Goal: Communication & Community: Answer question/provide support

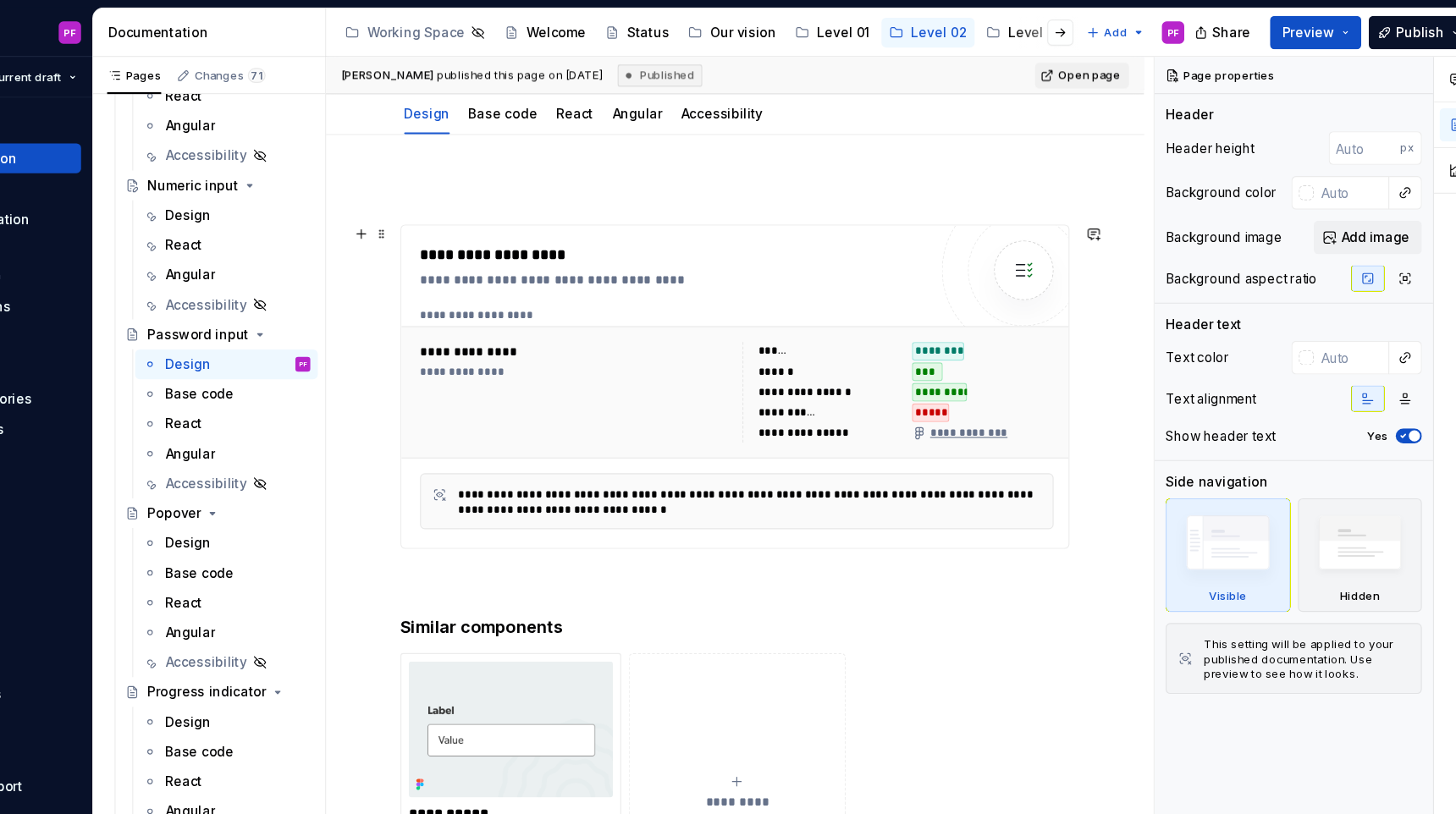
scroll to position [173, 0]
click at [283, 169] on div "Numeric input" at bounding box center [287, 169] width 80 height 17
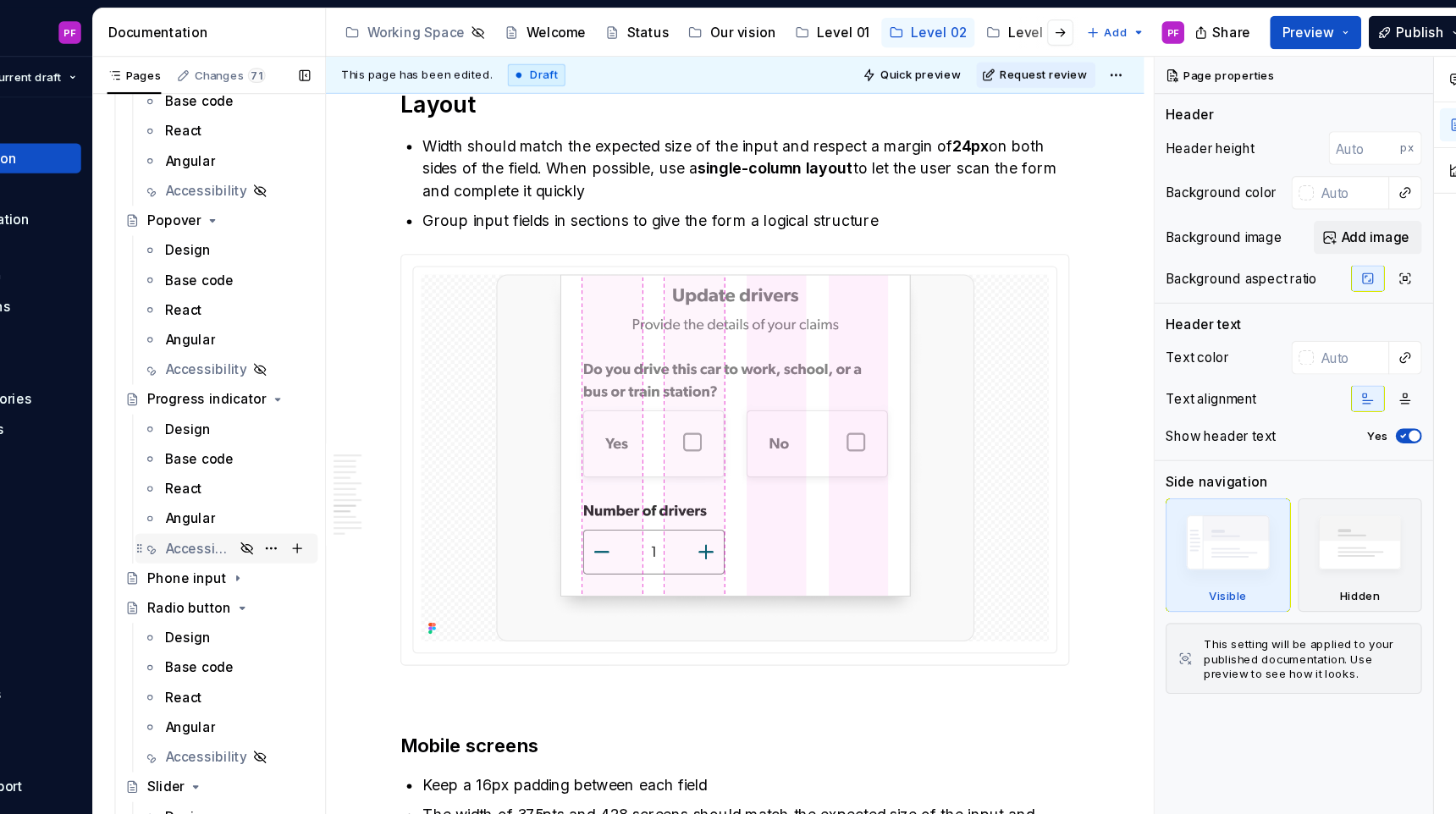
scroll to position [3298, 0]
click at [273, 524] on div "Phone input" at bounding box center [282, 522] width 72 height 17
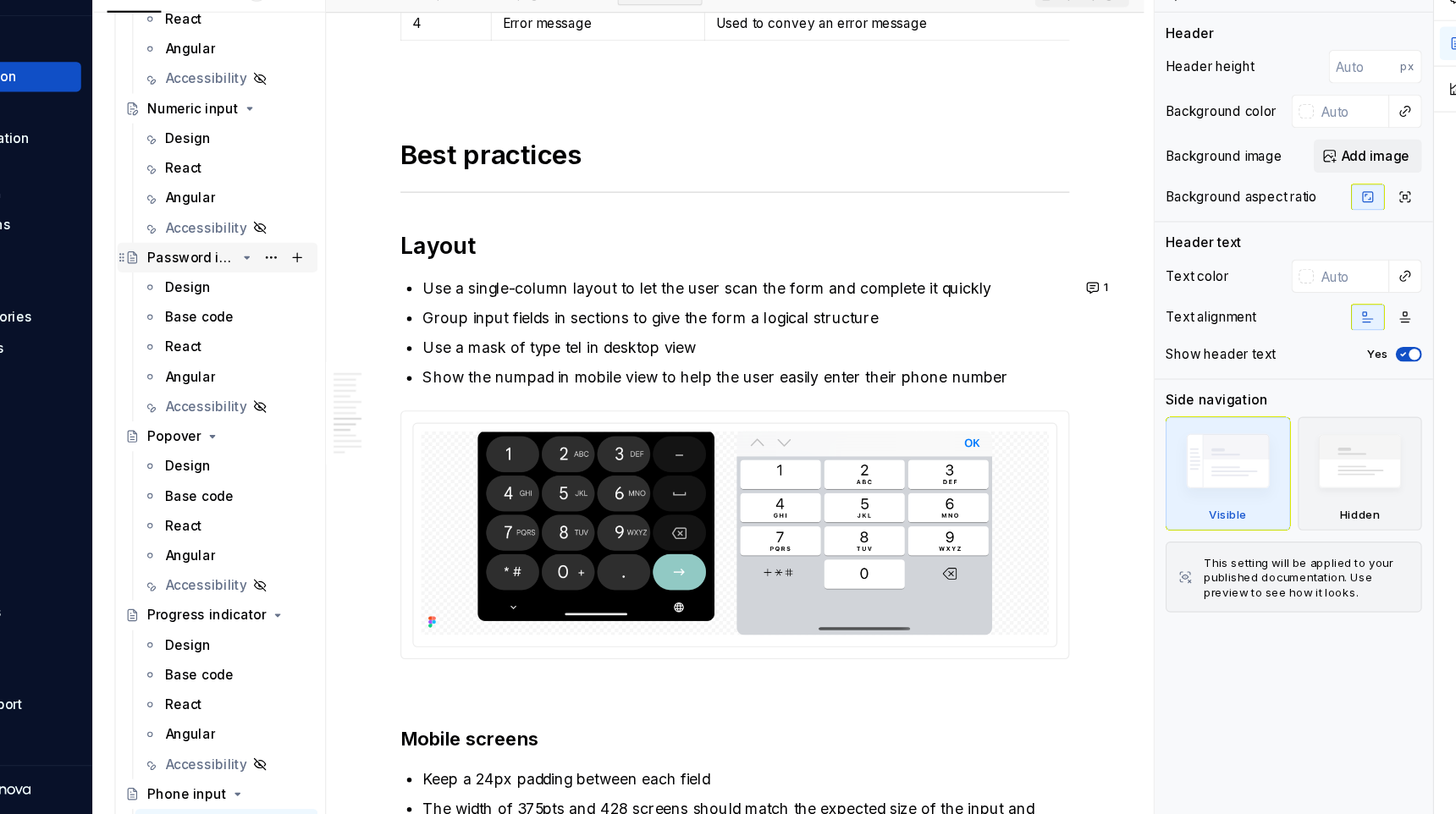
scroll to position [3001, 0]
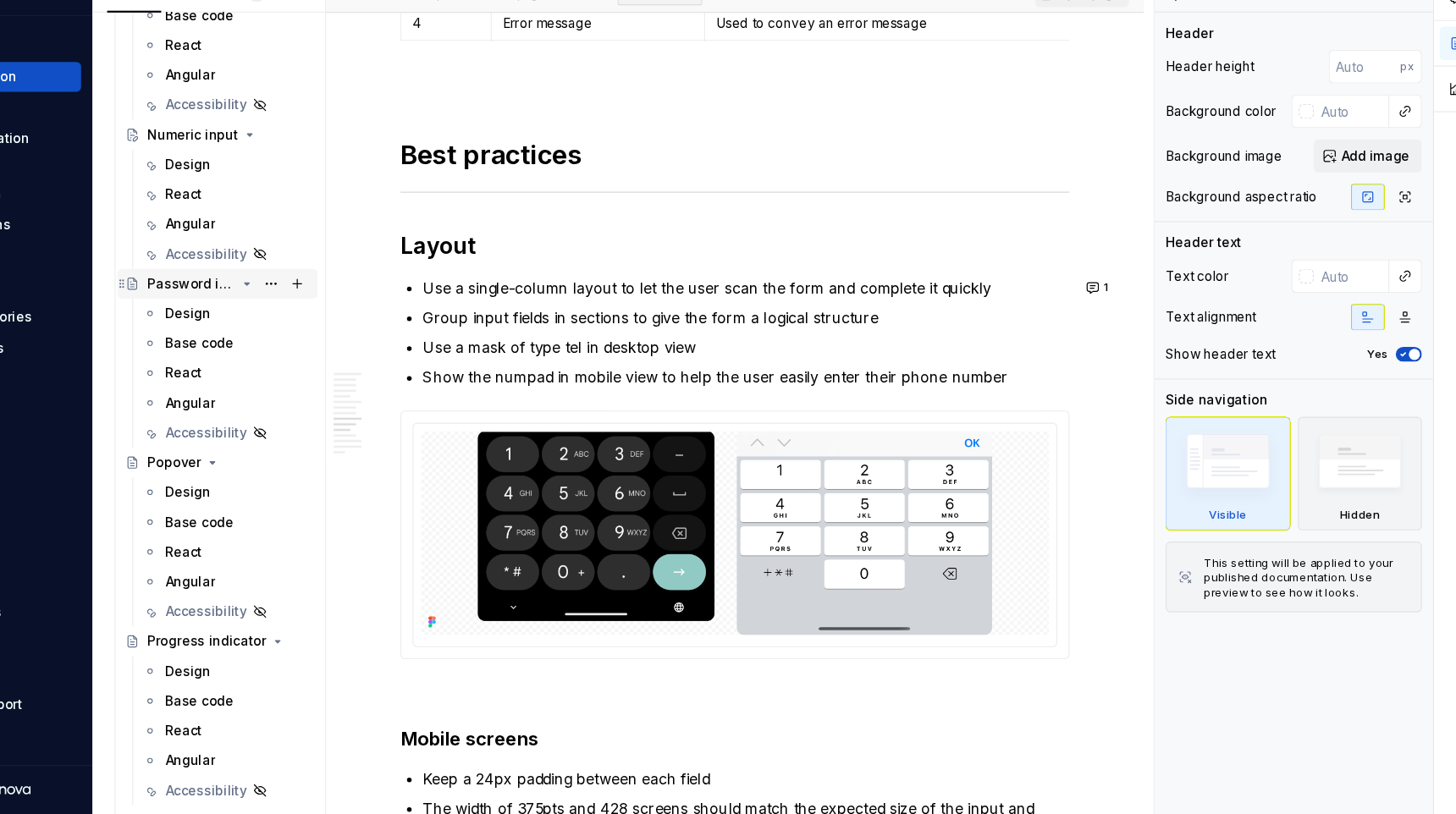
click at [285, 190] on div "Numeric input" at bounding box center [288, 197] width 83 height 17
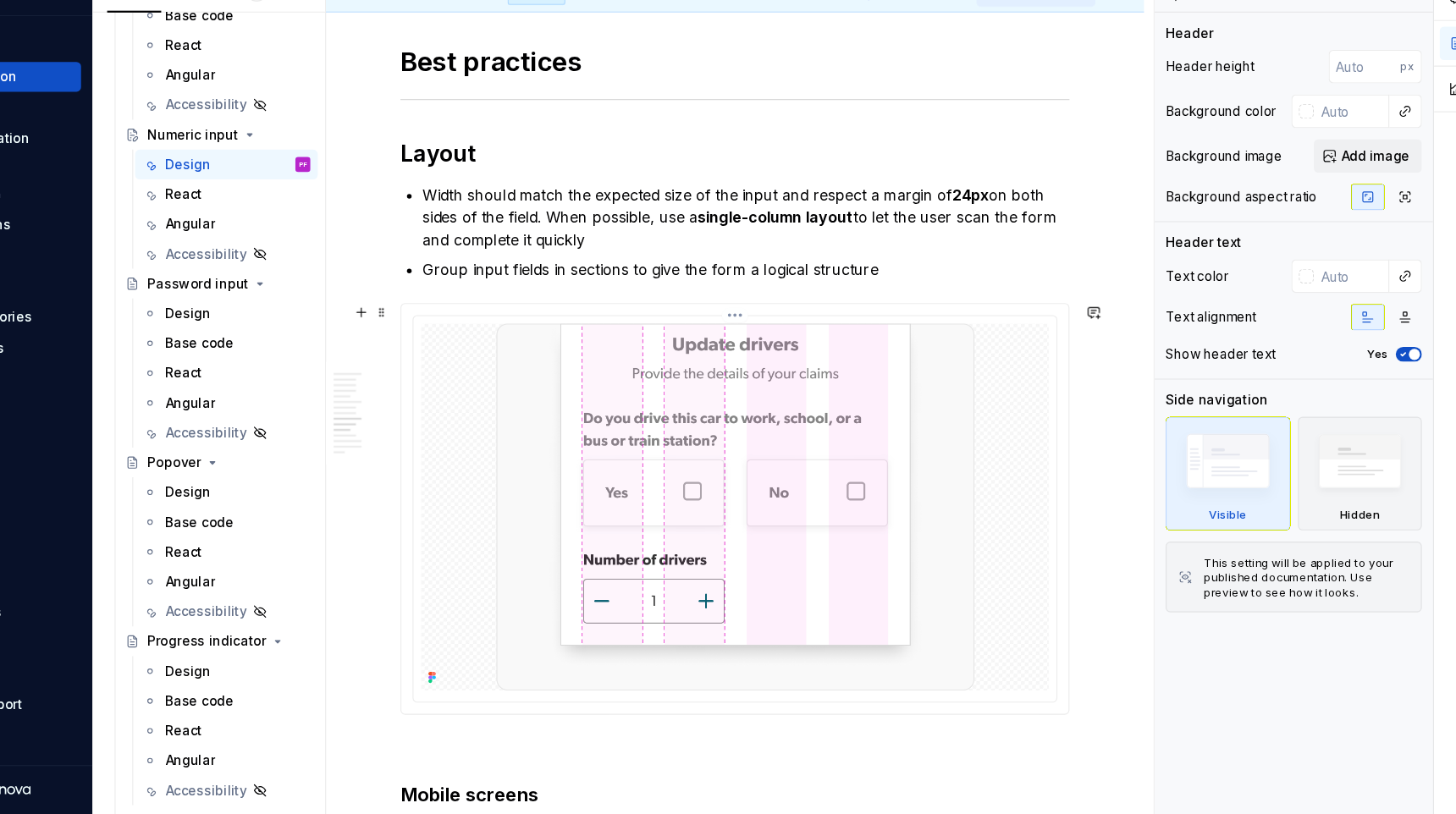
scroll to position [2979, 0]
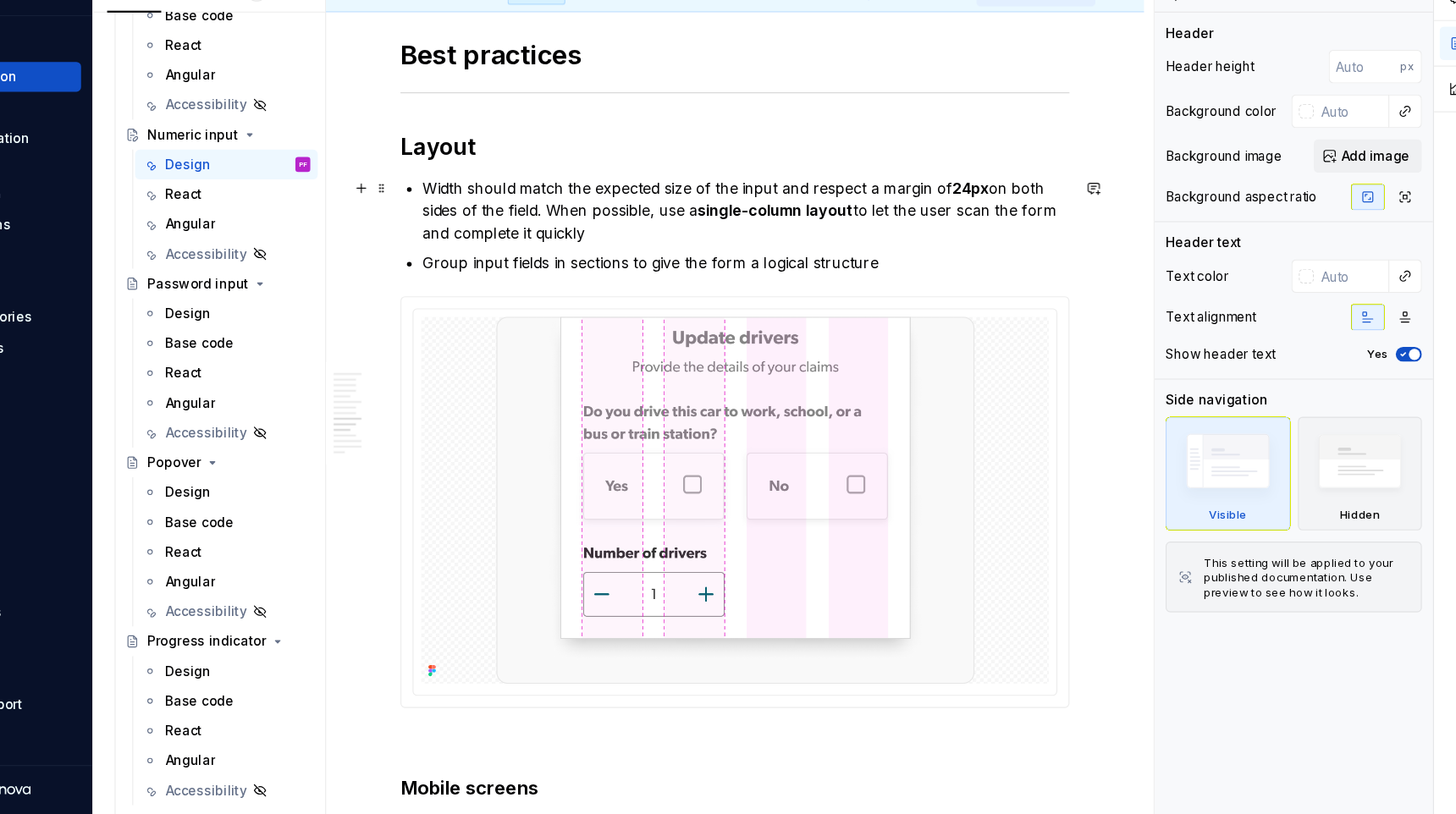
type textarea "*"
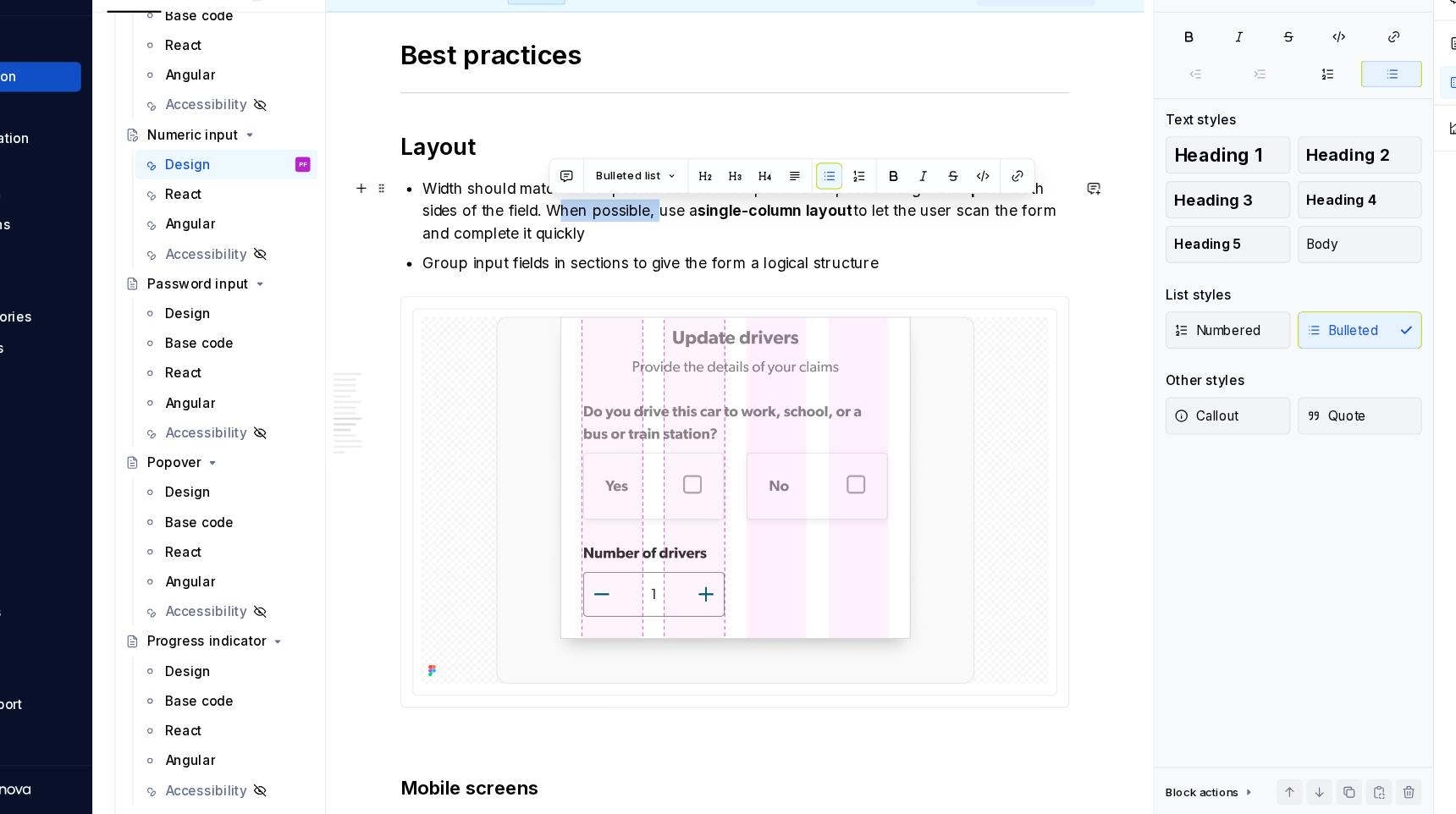
drag, startPoint x: 710, startPoint y: 264, endPoint x: 615, endPoint y: 262, distance: 95.0
click at [615, 262] on p "Width should match the expected size of the input and respect a margin of 24px …" at bounding box center [791, 265] width 587 height 61
drag, startPoint x: 615, startPoint y: 266, endPoint x: 623, endPoint y: 278, distance: 14.4
click at [623, 278] on p "Width should match the expected size of the input and respect a margin of 24px …" at bounding box center [791, 265] width 587 height 61
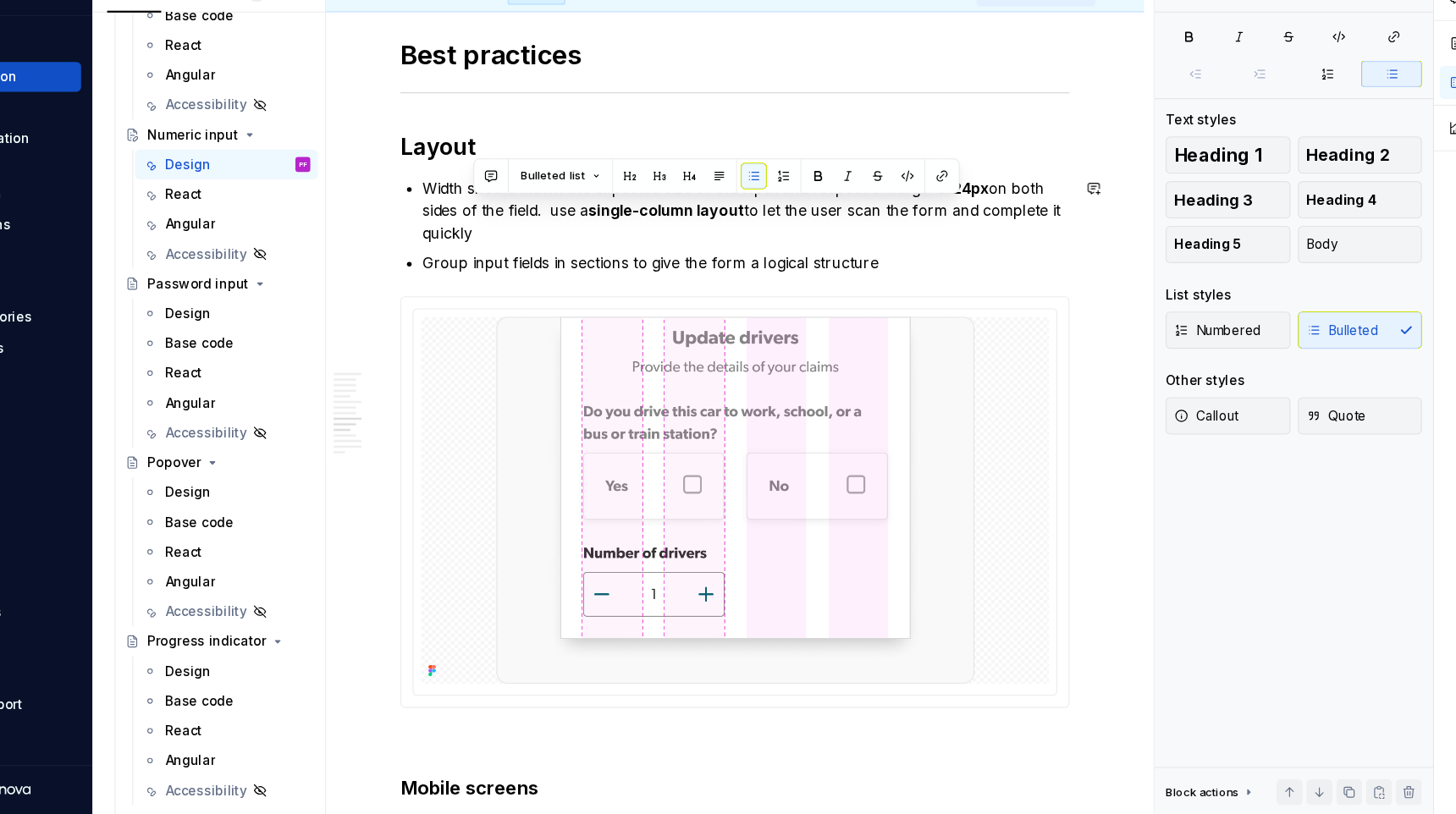
copy p "use a single-column layout to let the user scan the form and complete it quickly"
click at [500, 243] on p "Width should match the expected size of the input and respect a margin of 24px …" at bounding box center [791, 265] width 587 height 61
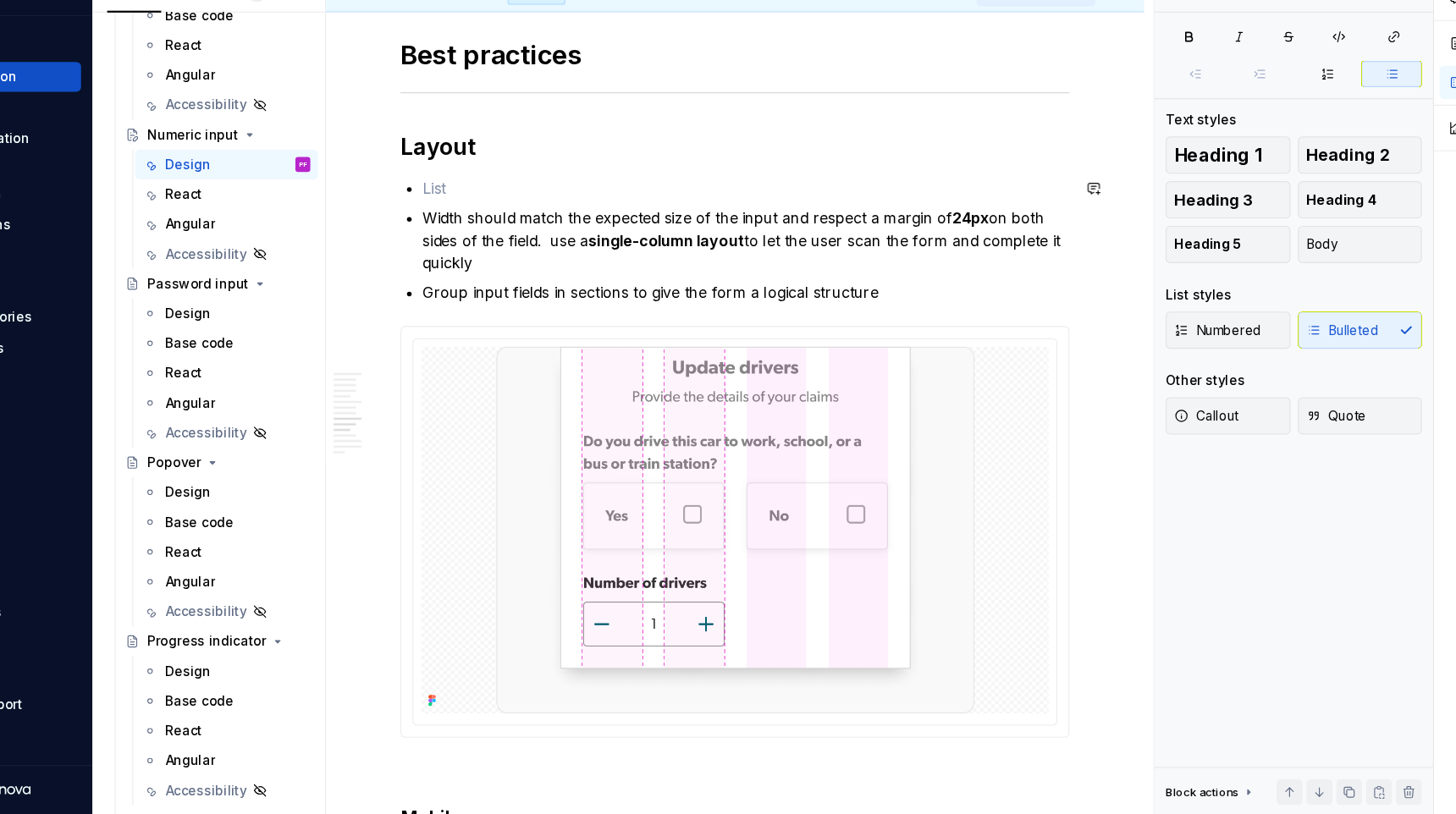
paste div
click at [502, 244] on p "use a single-column layout to let the user scan the form and complete it quickly" at bounding box center [791, 246] width 587 height 21
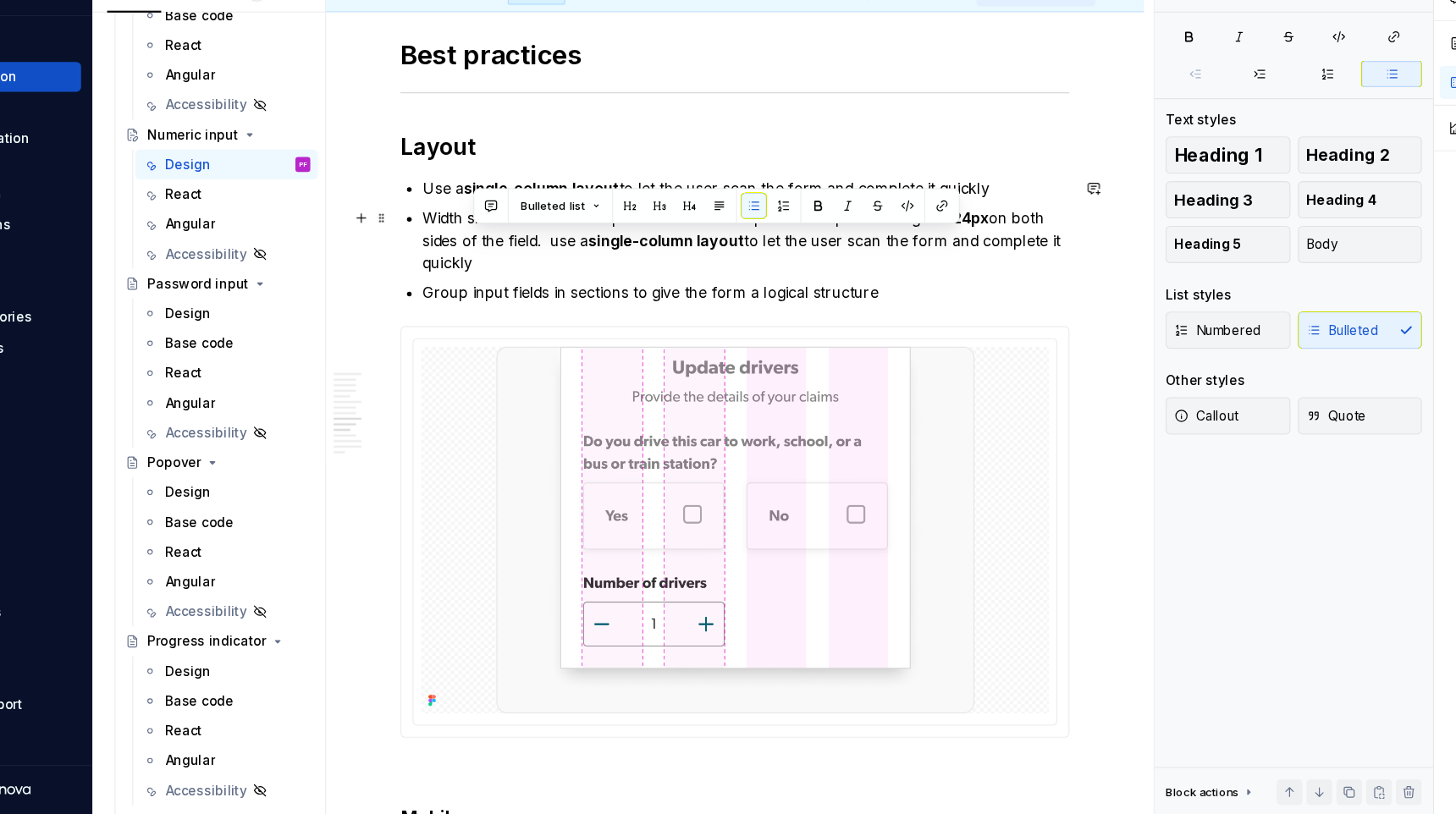
drag, startPoint x: 556, startPoint y: 313, endPoint x: 615, endPoint y: 293, distance: 62.3
click at [615, 294] on p "Width should match the expected size of the input and respect a margin of 24px …" at bounding box center [791, 293] width 587 height 61
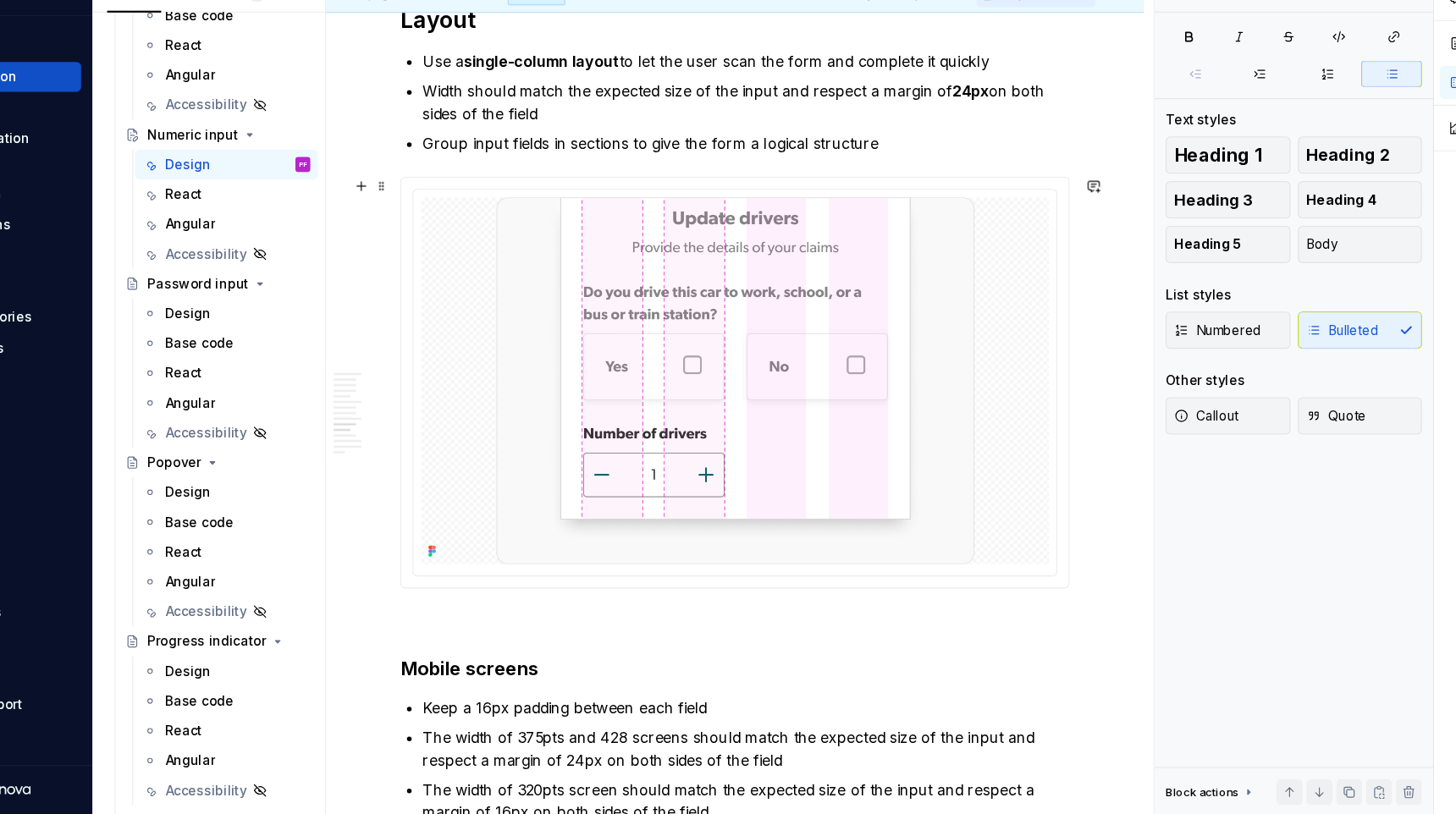
scroll to position [3093, 0]
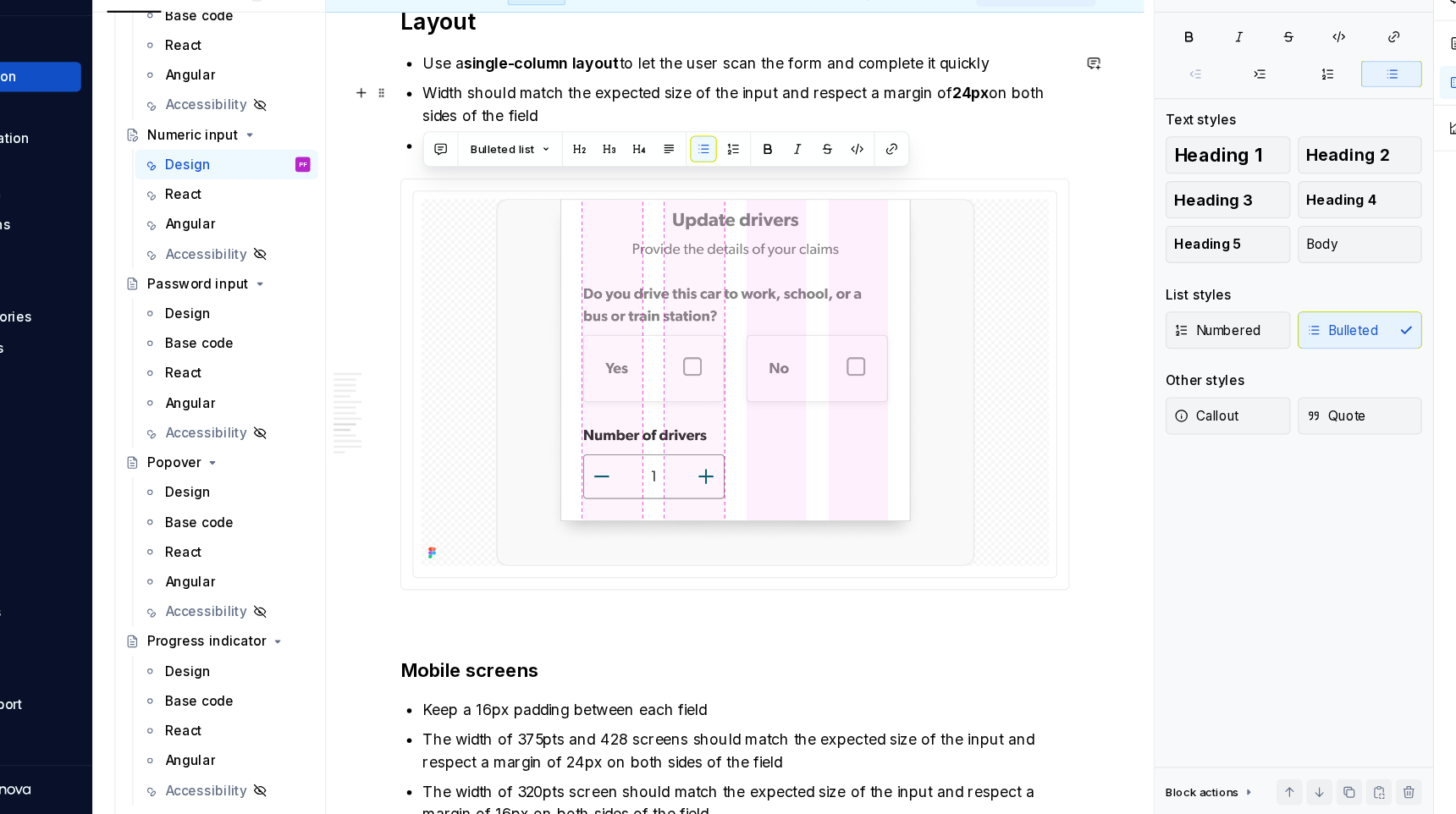
drag, startPoint x: 582, startPoint y: 170, endPoint x: 496, endPoint y: 148, distance: 88.8
click at [608, 178] on p "Width should match the expected size of the input and respect a margin of 24px …" at bounding box center [791, 168] width 587 height 40
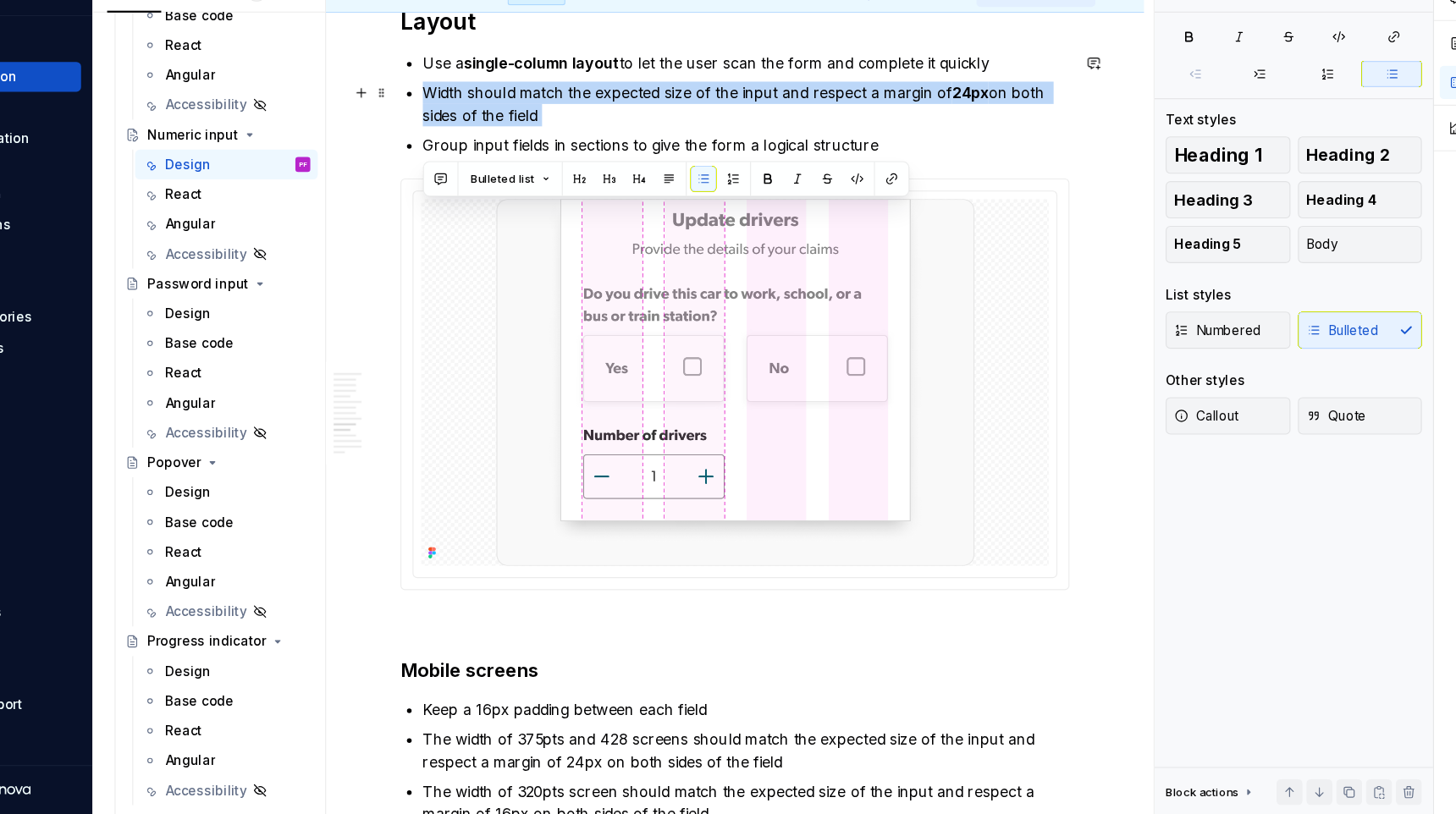
drag, startPoint x: 609, startPoint y: 178, endPoint x: 505, endPoint y: 153, distance: 107.0
click at [505, 153] on p "Width should match the expected size of the input and respect a margin of 24px …" at bounding box center [791, 168] width 587 height 40
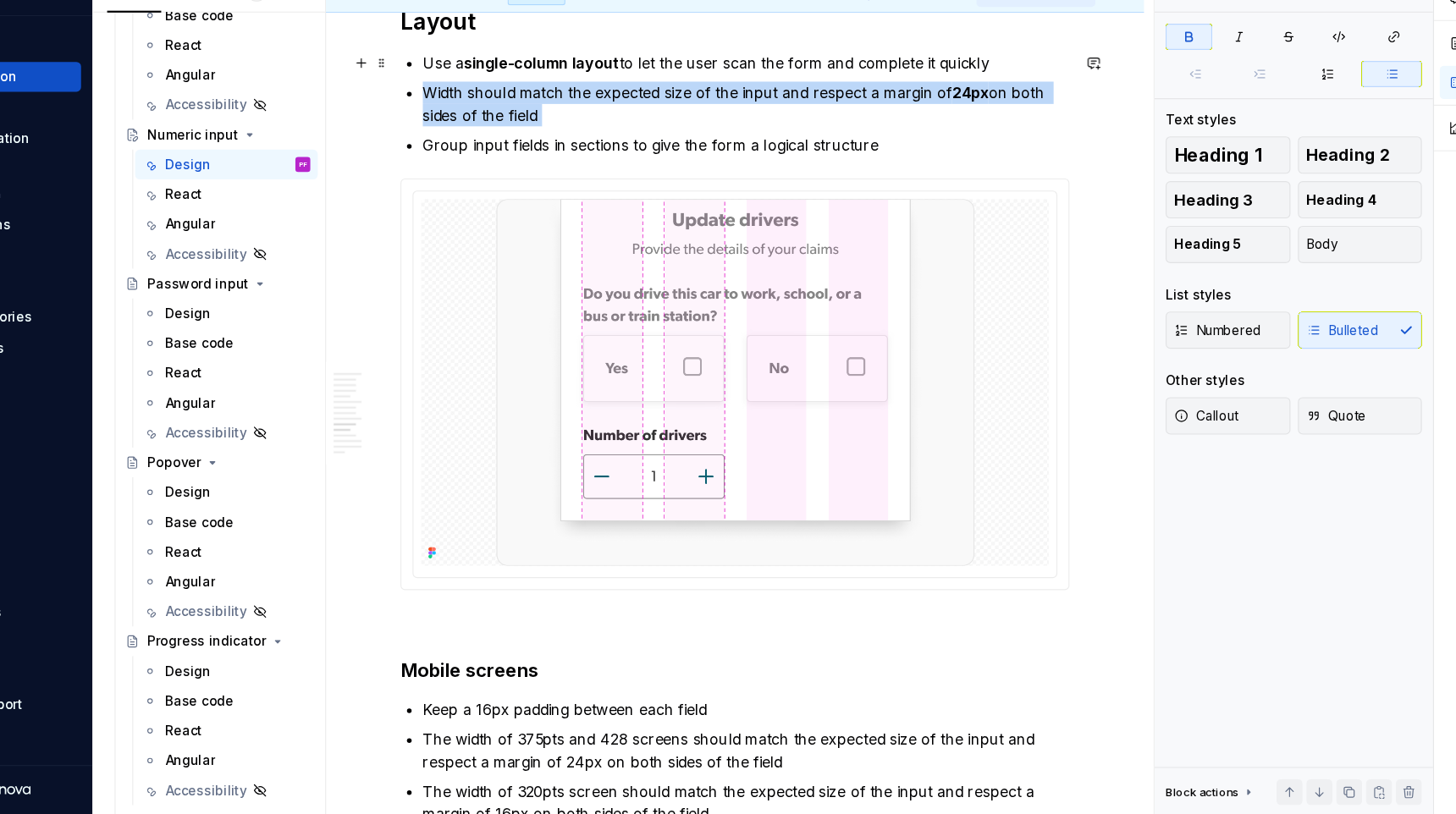
click at [555, 130] on strong "single-column layout" at bounding box center [604, 131] width 141 height 17
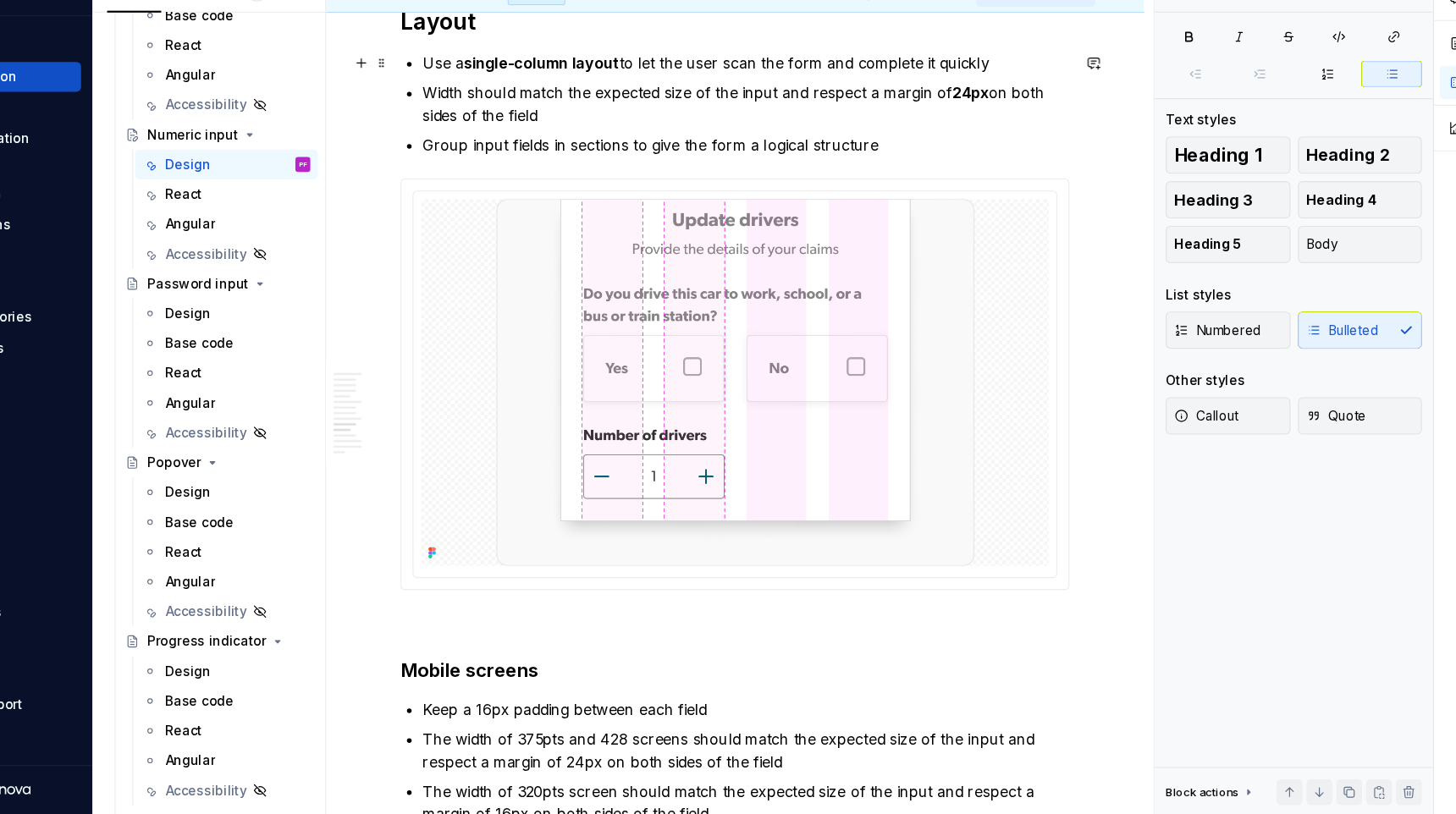
click at [377, 129] on div "Pages Changes 71 Add Accessibility guide for tree Page tree. Navigate the tree …" at bounding box center [826, 437] width 1259 height 770
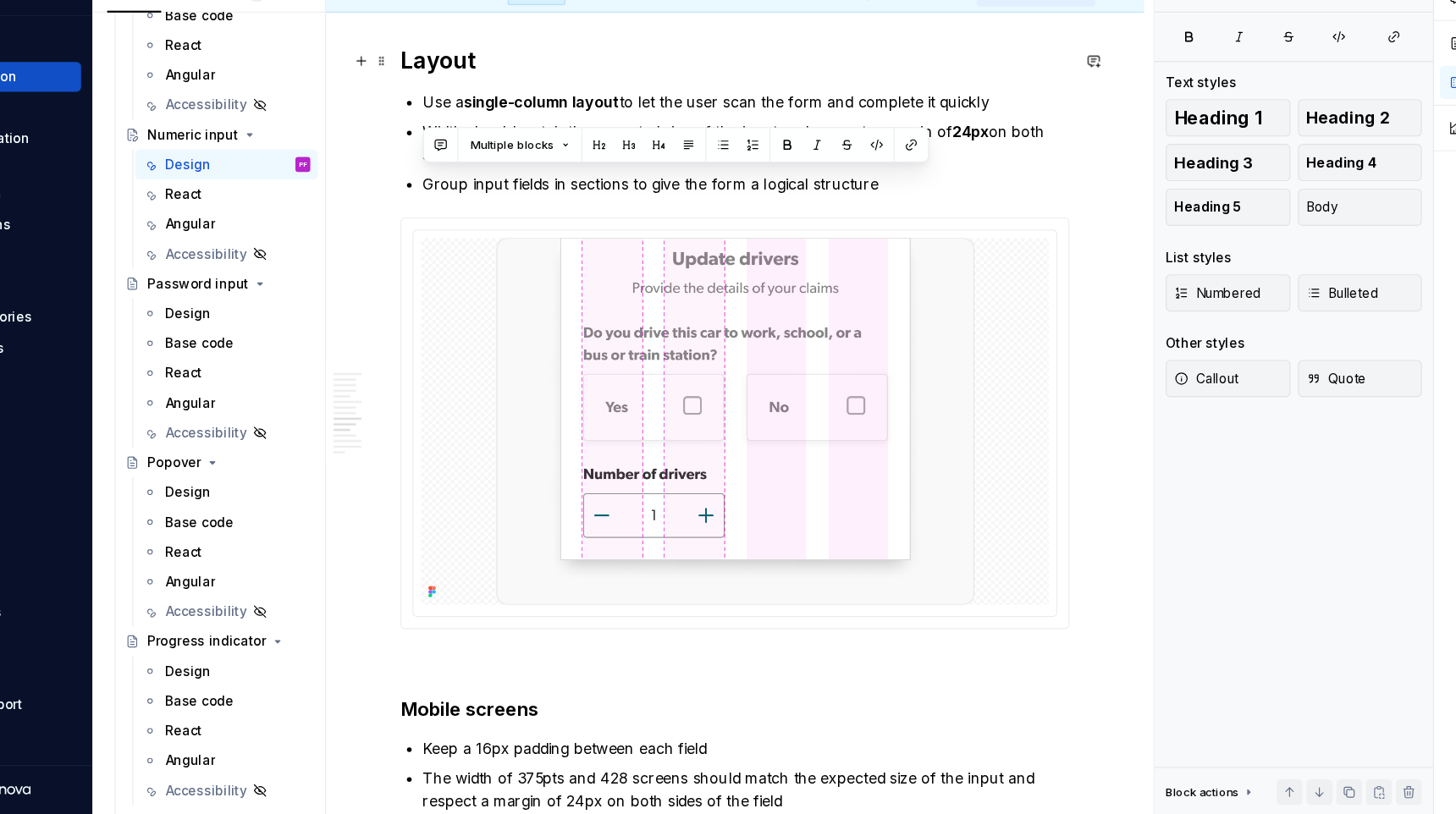
scroll to position [3049, 0]
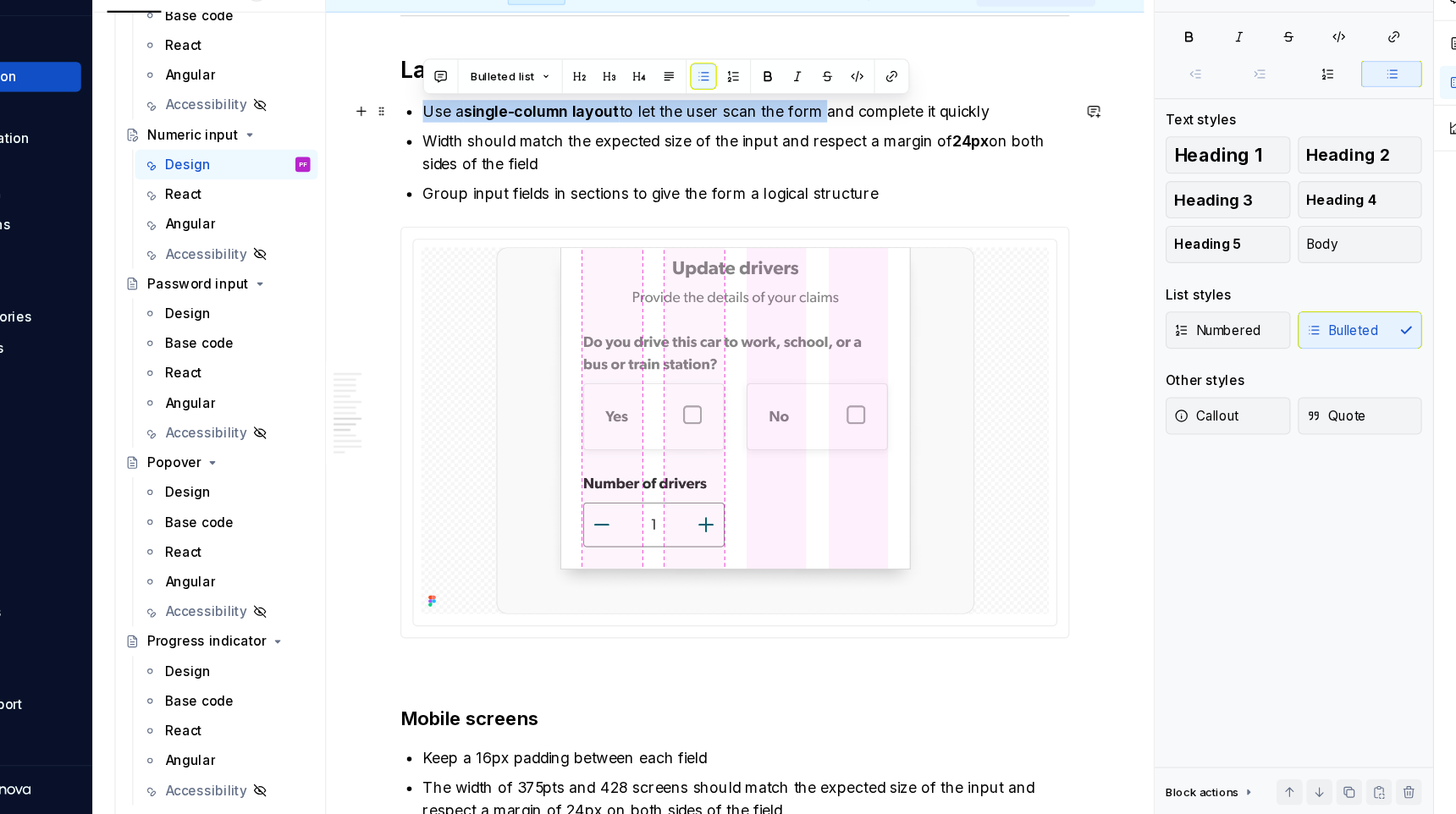
drag, startPoint x: 497, startPoint y: 127, endPoint x: 860, endPoint y: 183, distance: 367.3
click at [860, 183] on p "Use a single-column layout to let the user scan the form and complete it quickly" at bounding box center [791, 175] width 587 height 21
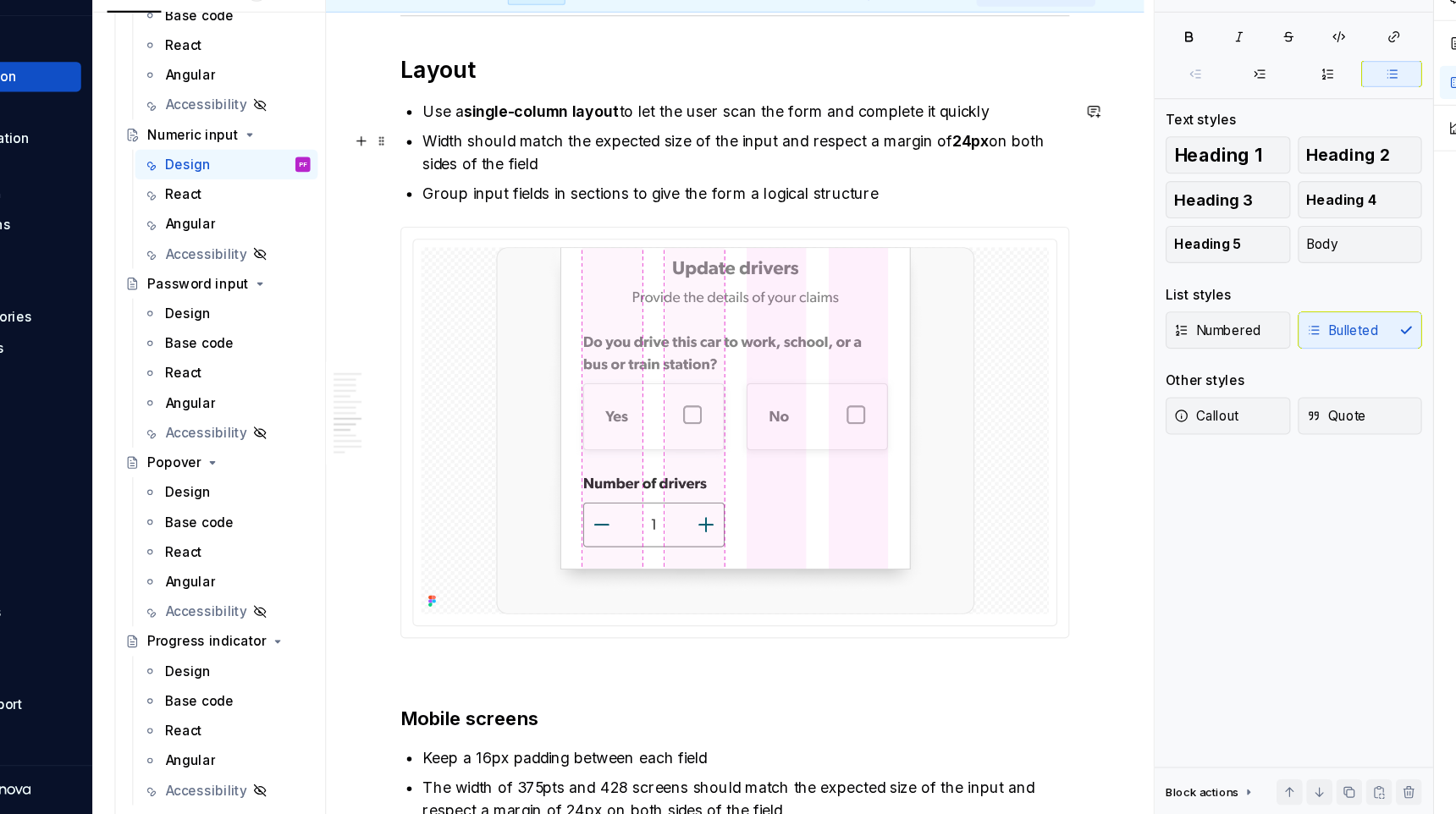
click at [930, 186] on ul "Use a single-column layout to let the user scan the form and complete it quickl…" at bounding box center [791, 212] width 587 height 95
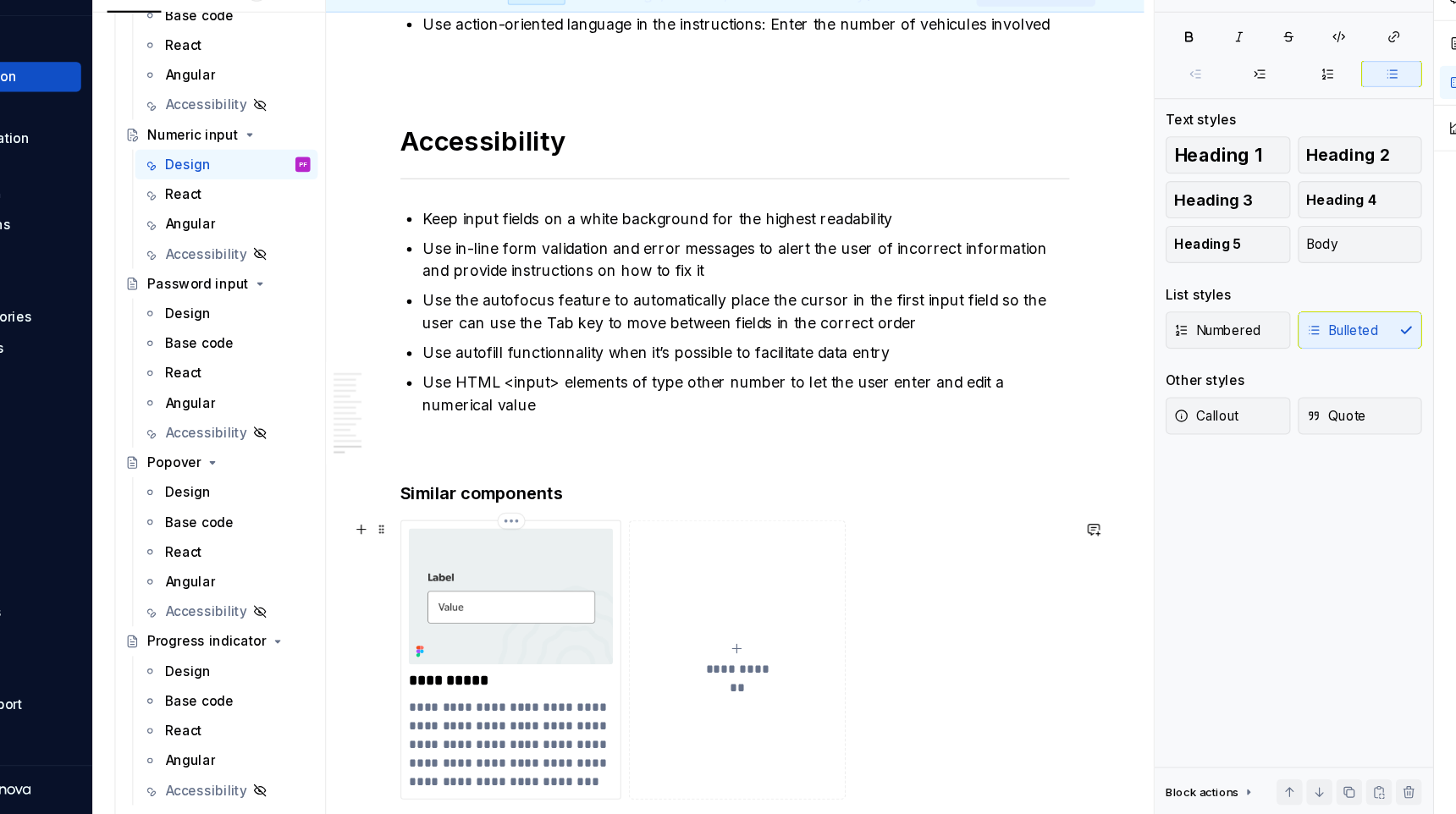
scroll to position [4756, 0]
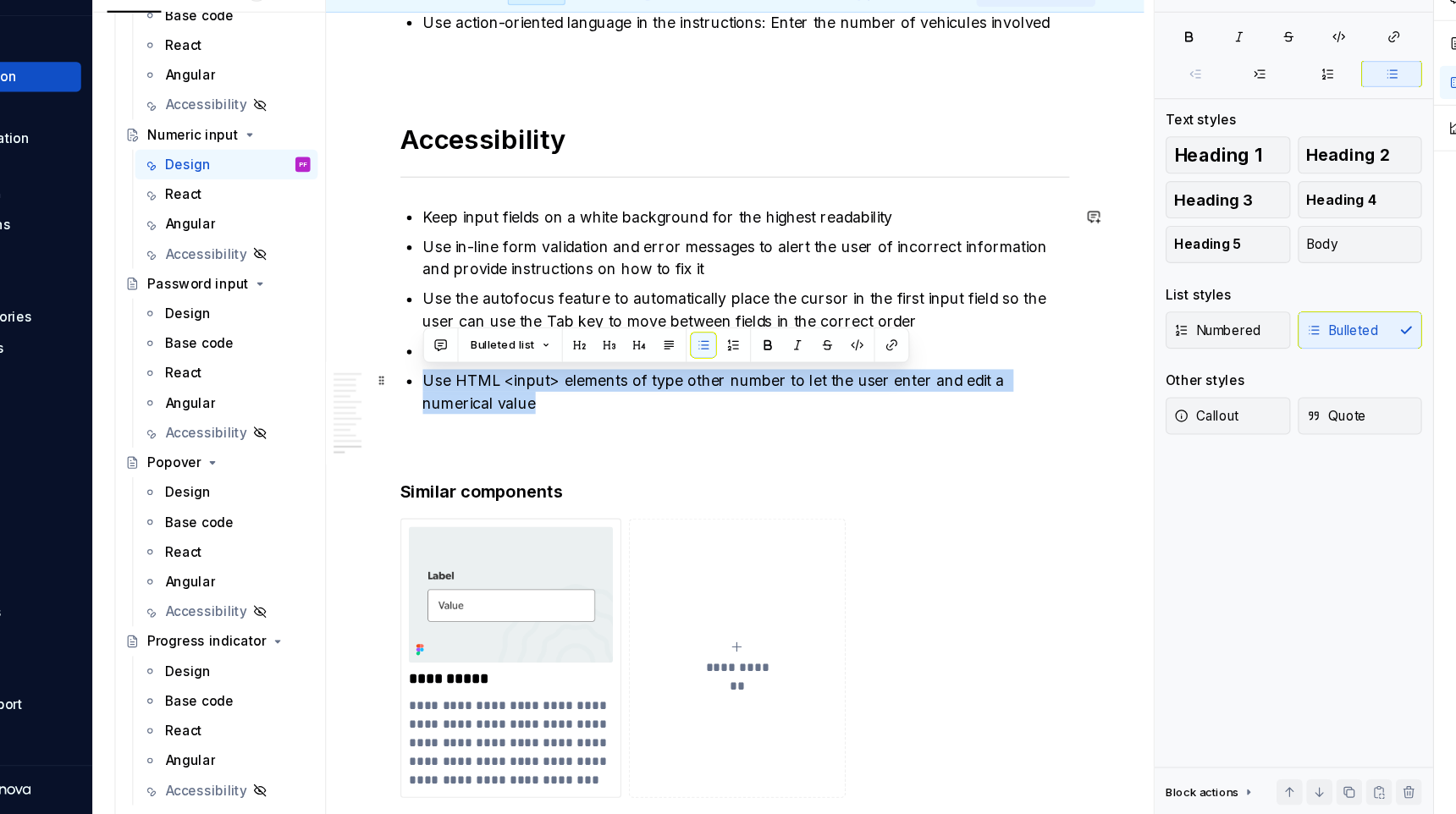
drag, startPoint x: 537, startPoint y: 437, endPoint x: 490, endPoint y: 418, distance: 50.7
click at [497, 418] on li "Use HTML <input> elements of type other number to let the user enter and edit a…" at bounding box center [791, 430] width 587 height 40
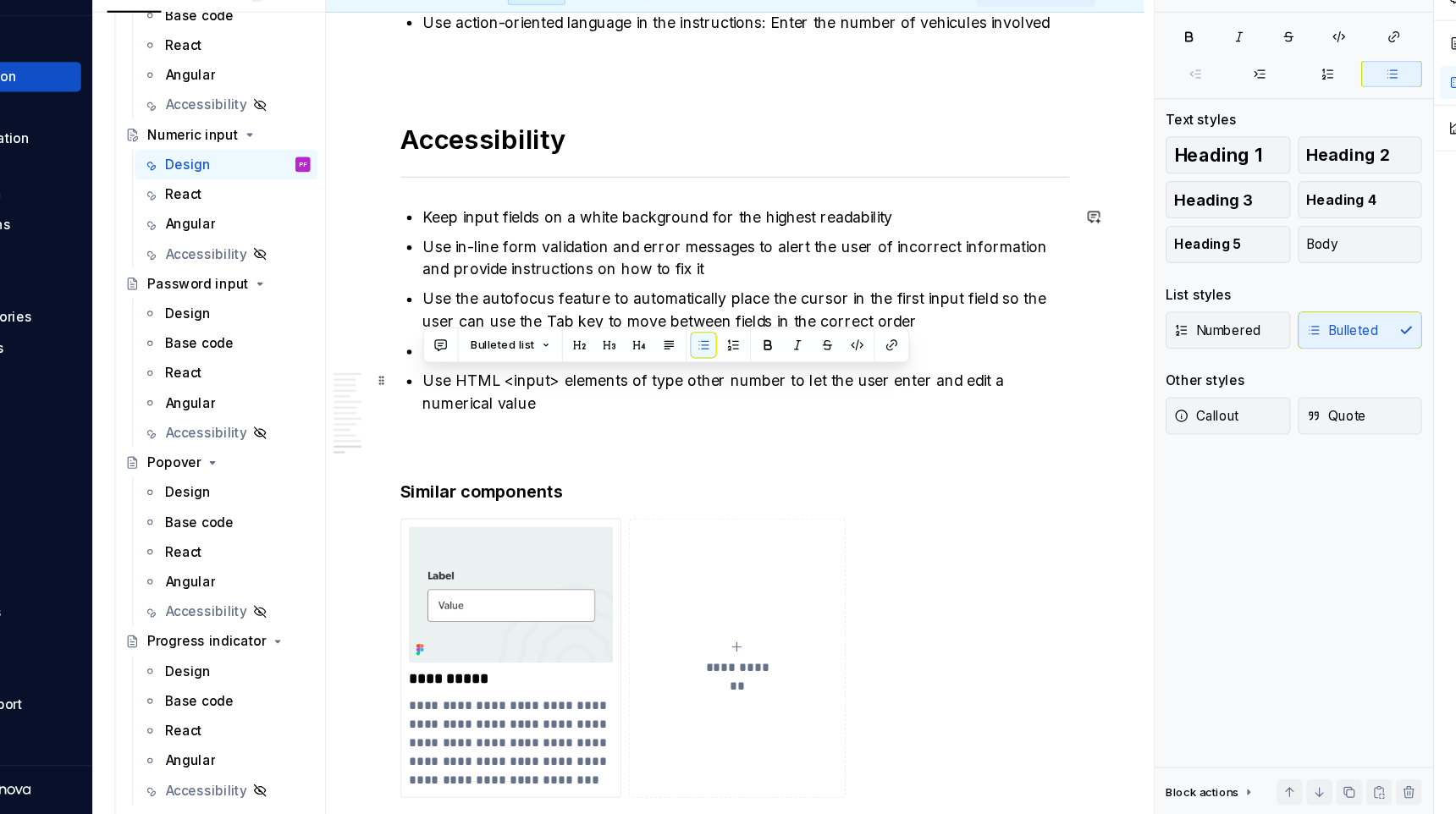
click at [542, 442] on p "Use HTML <input> elements of type other number to let the user enter and edit a…" at bounding box center [791, 430] width 587 height 40
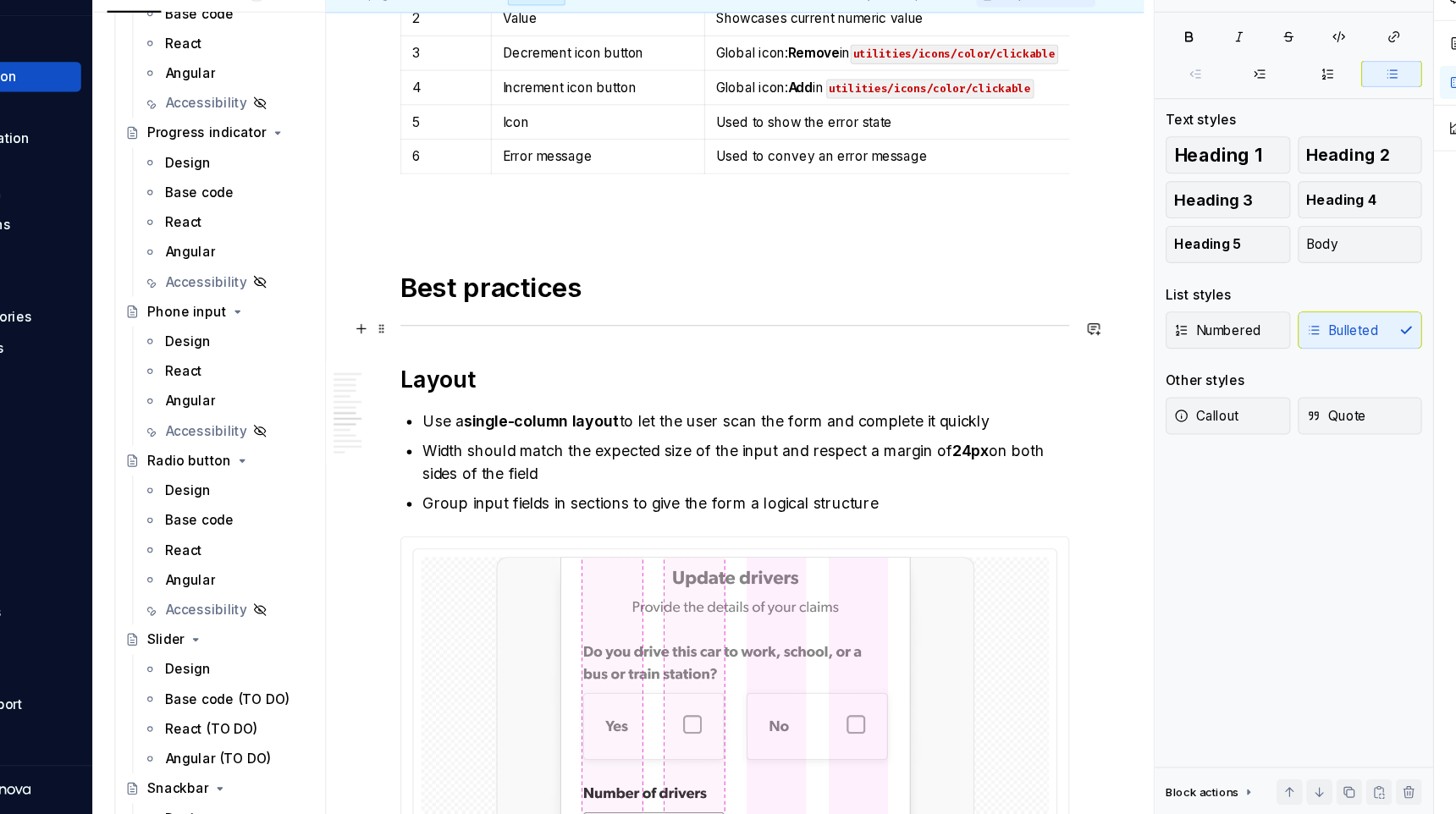
scroll to position [2860, 0]
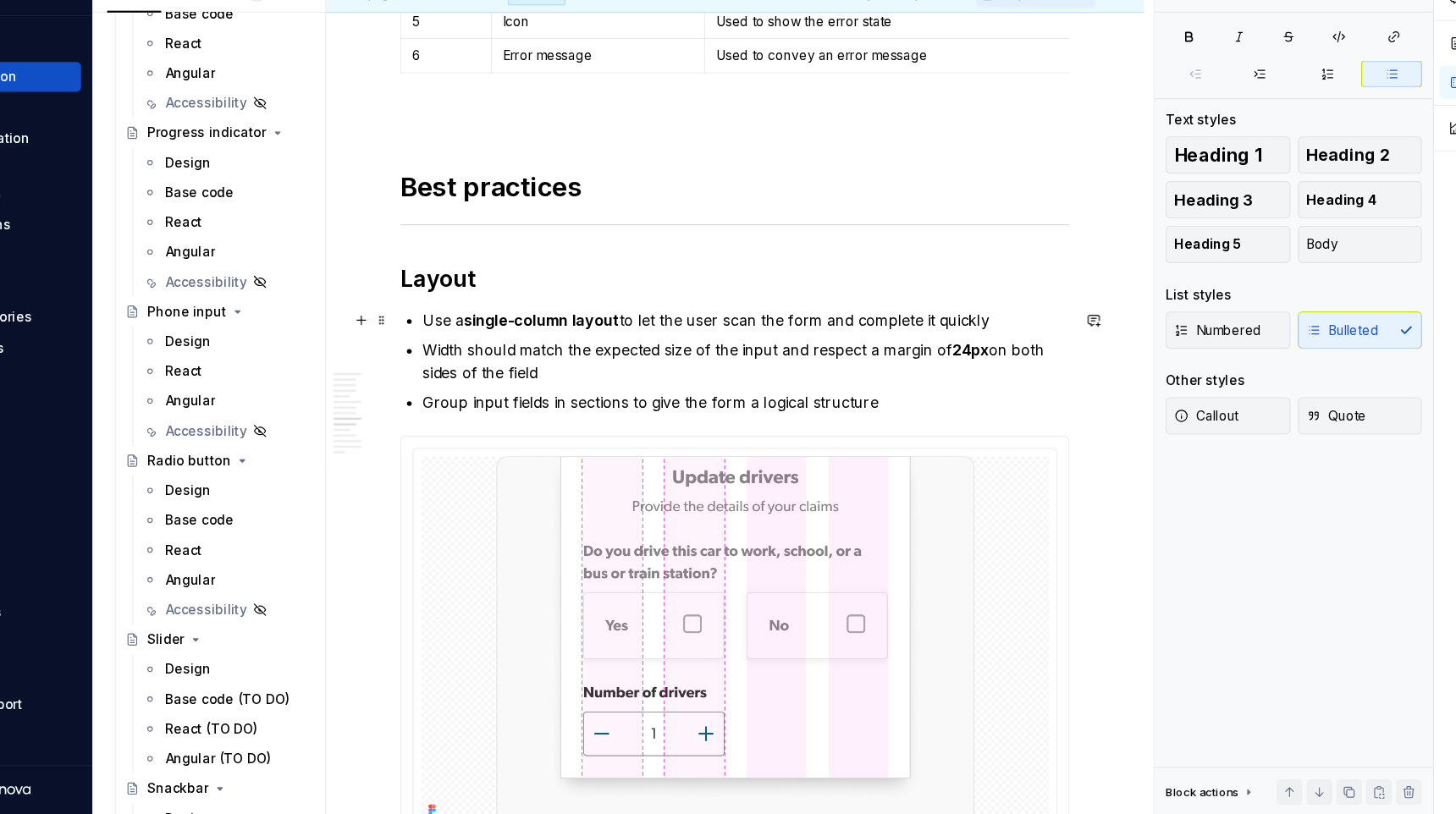
click at [525, 364] on p "Use a single-column layout to let the user scan the form and complete it quickly" at bounding box center [791, 365] width 587 height 21
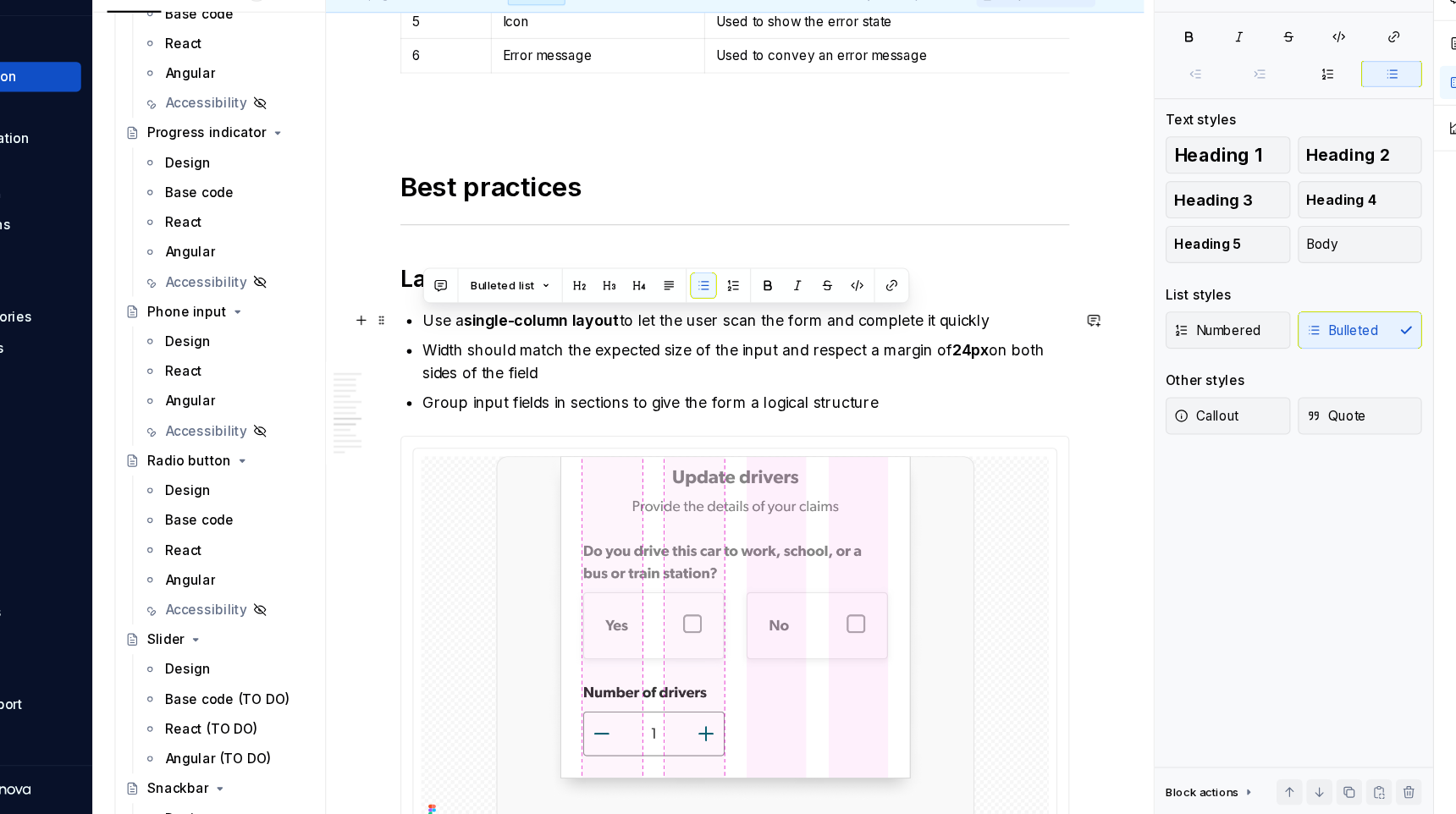
drag, startPoint x: 689, startPoint y: 356, endPoint x: 1024, endPoint y: 362, distance: 335.1
click at [1024, 362] on p "Use a single-column layout to let the user scan the form and complete it quickly" at bounding box center [791, 365] width 587 height 21
copy p "Use a single-column layout to let the user scan the form and complete it quickly"
type textarea "*"
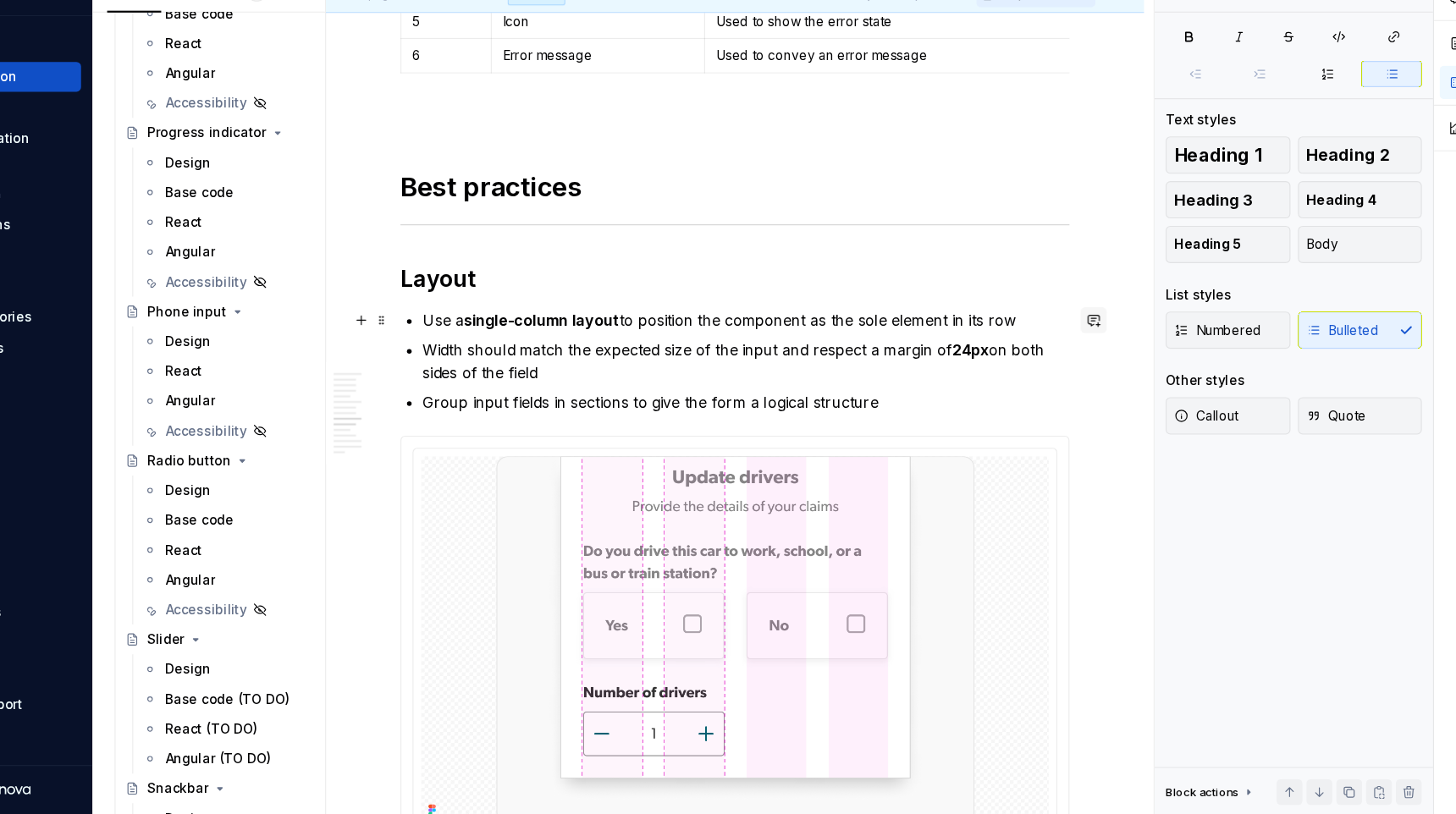
click at [1118, 361] on button "button" at bounding box center [1107, 365] width 24 height 24
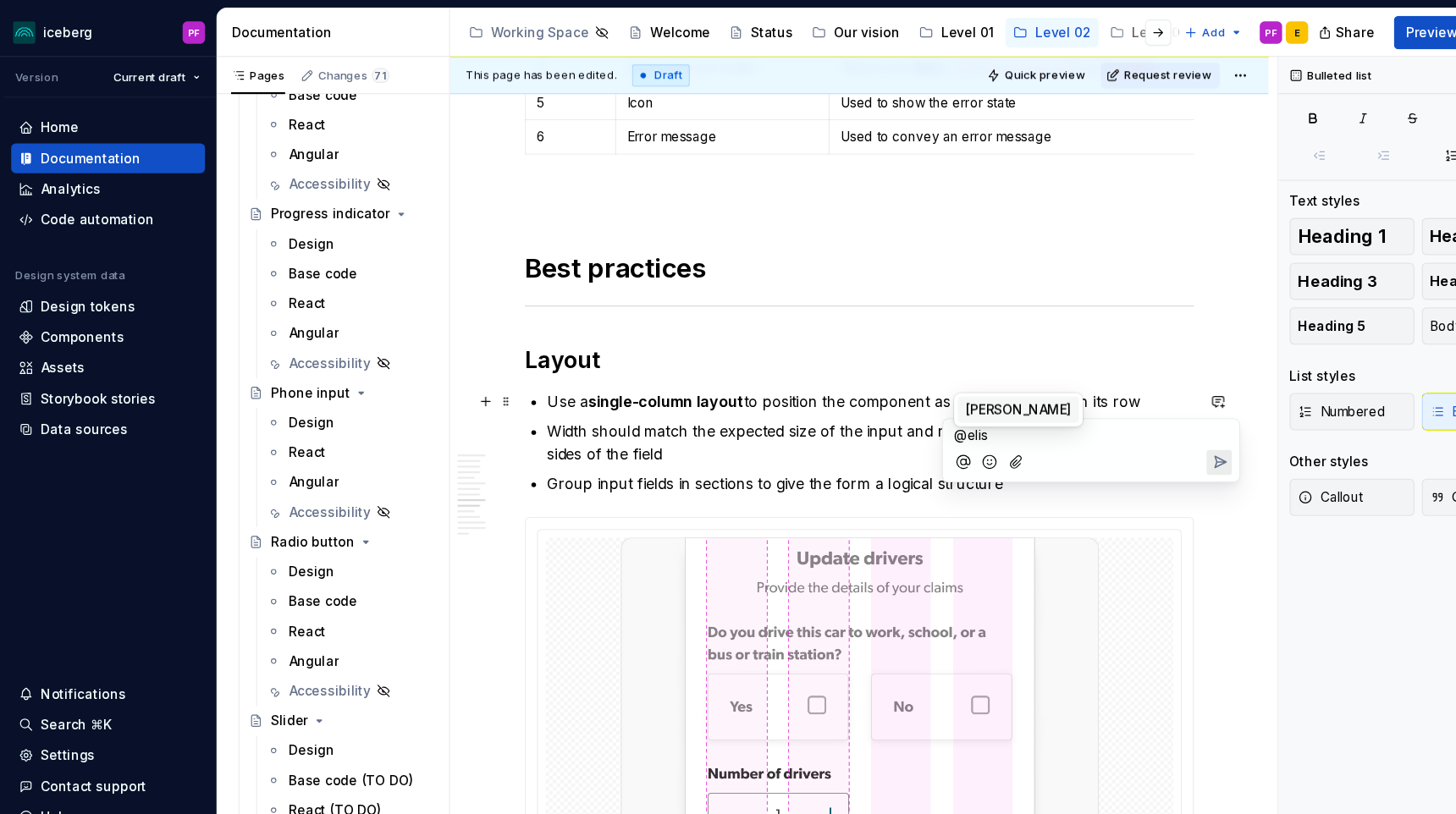
click at [899, 371] on span "[PERSON_NAME]" at bounding box center [925, 372] width 97 height 17
click at [951, 330] on li "E [PERSON_NAME]" at bounding box center [925, 325] width 110 height 24
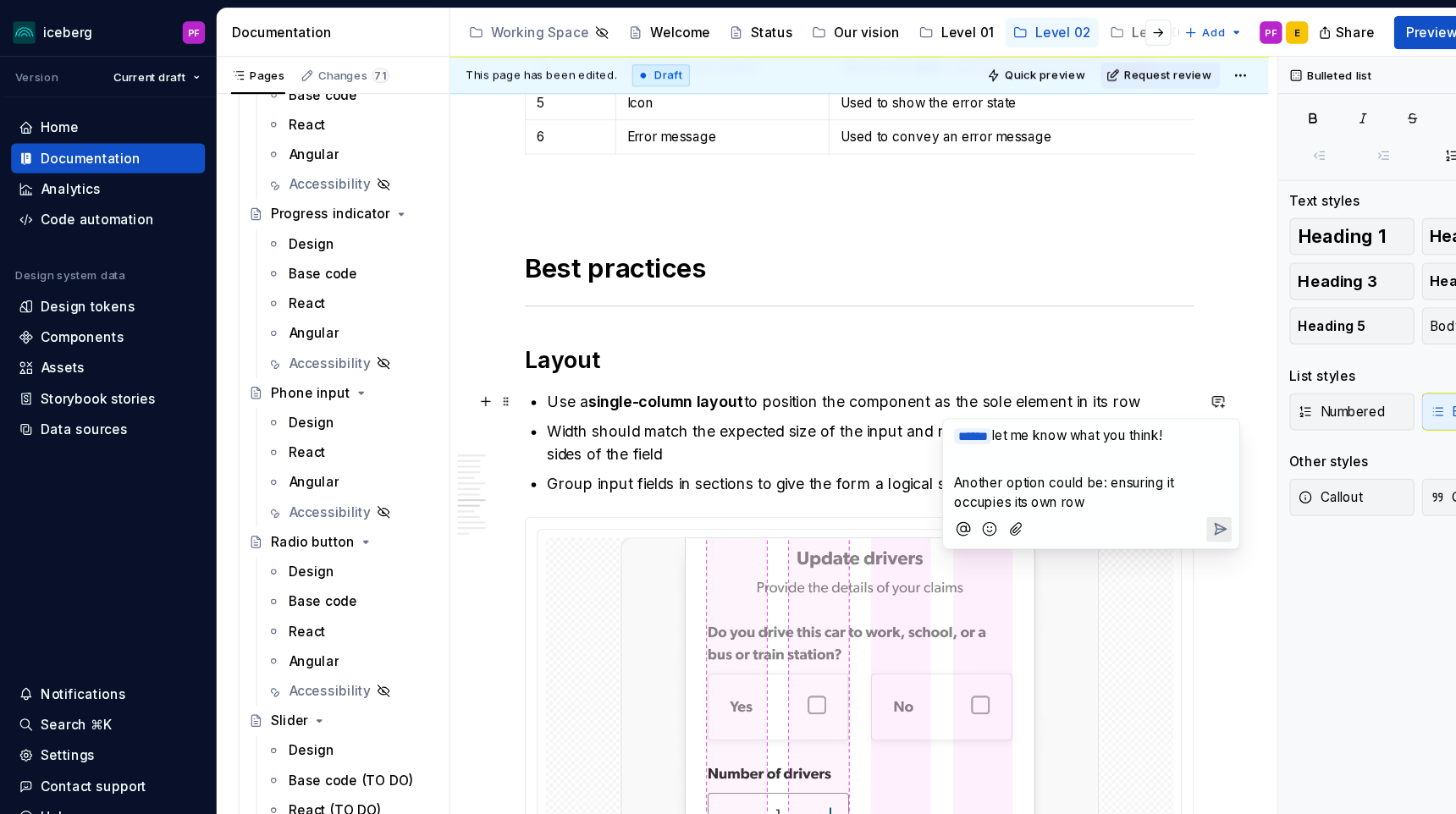
click at [1056, 436] on span "Another option could be: ensuring it occupies its own row" at bounding box center [968, 447] width 203 height 33
click at [1010, 437] on span "Another option could be: ensure it occupies its own row" at bounding box center [991, 447] width 249 height 33
click at [1009, 456] on span "Another option could be: Use a single-column layout to ensure it occupies its o…" at bounding box center [989, 455] width 244 height 50
click at [1104, 494] on icon "Send" at bounding box center [1109, 499] width 10 height 10
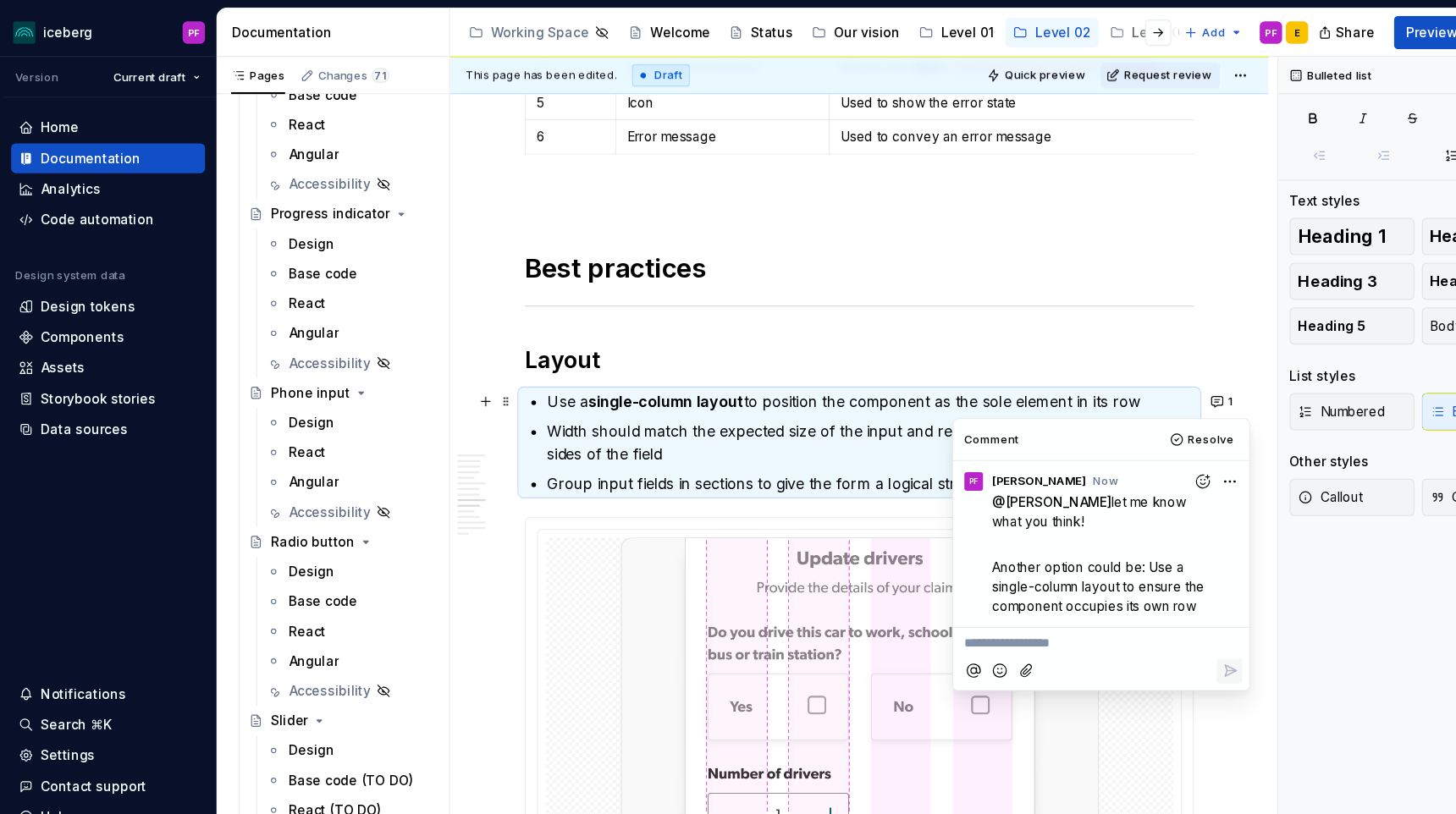
click at [949, 360] on p "Use a single-column layout to position the component as the sole element in its…" at bounding box center [791, 365] width 587 height 21
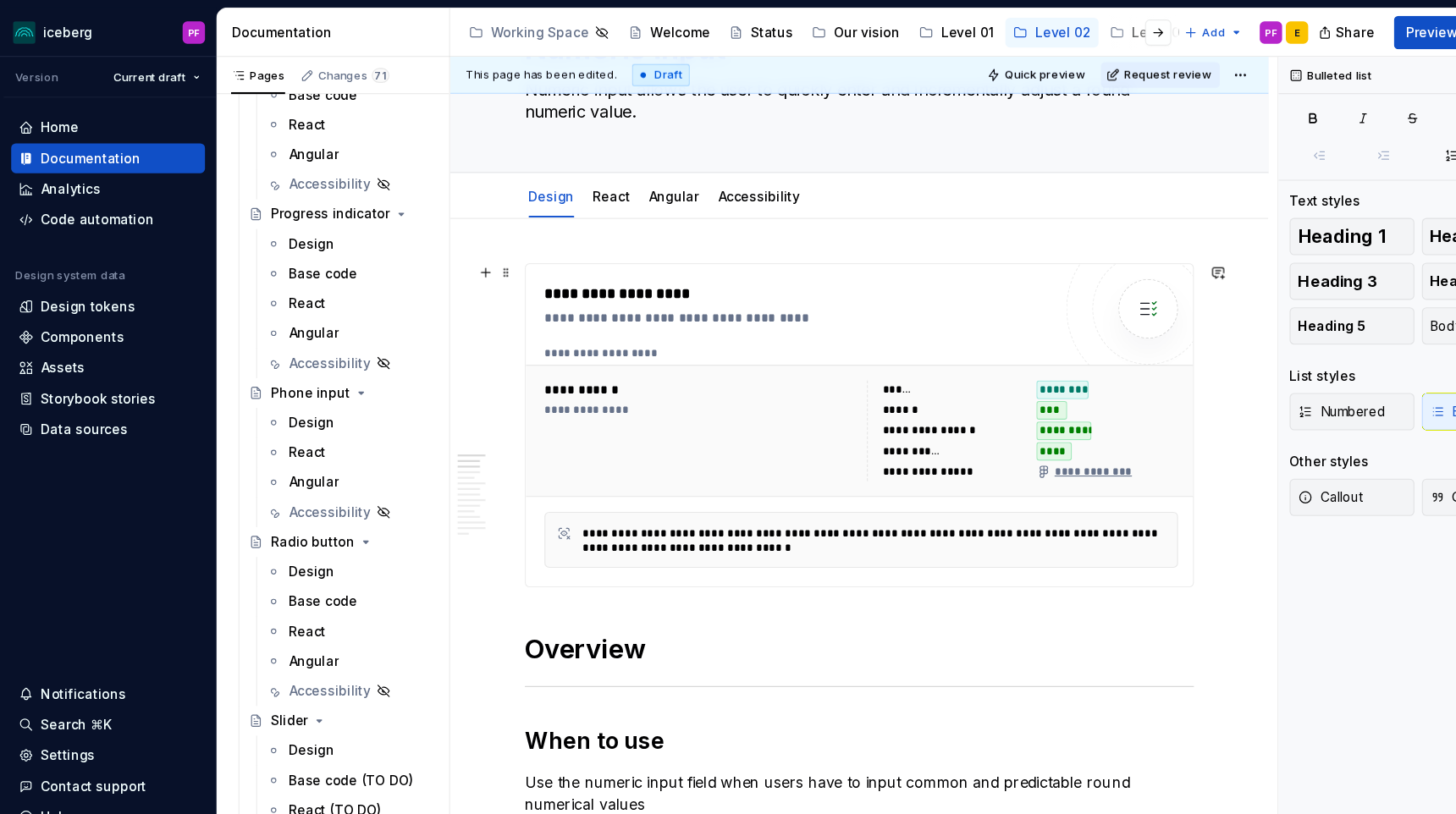
scroll to position [0, 0]
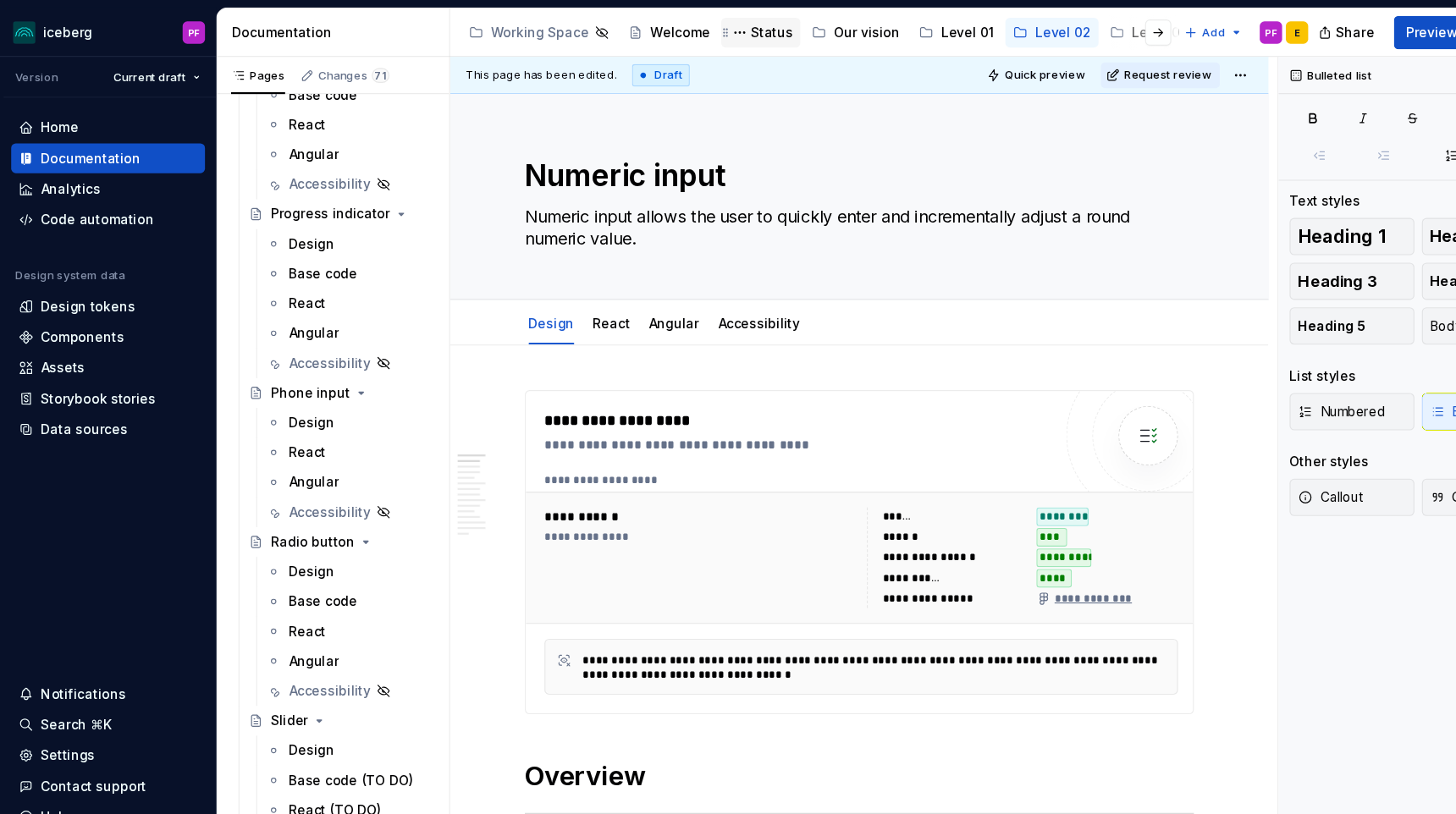
type textarea "*"
